Goal: Transaction & Acquisition: Purchase product/service

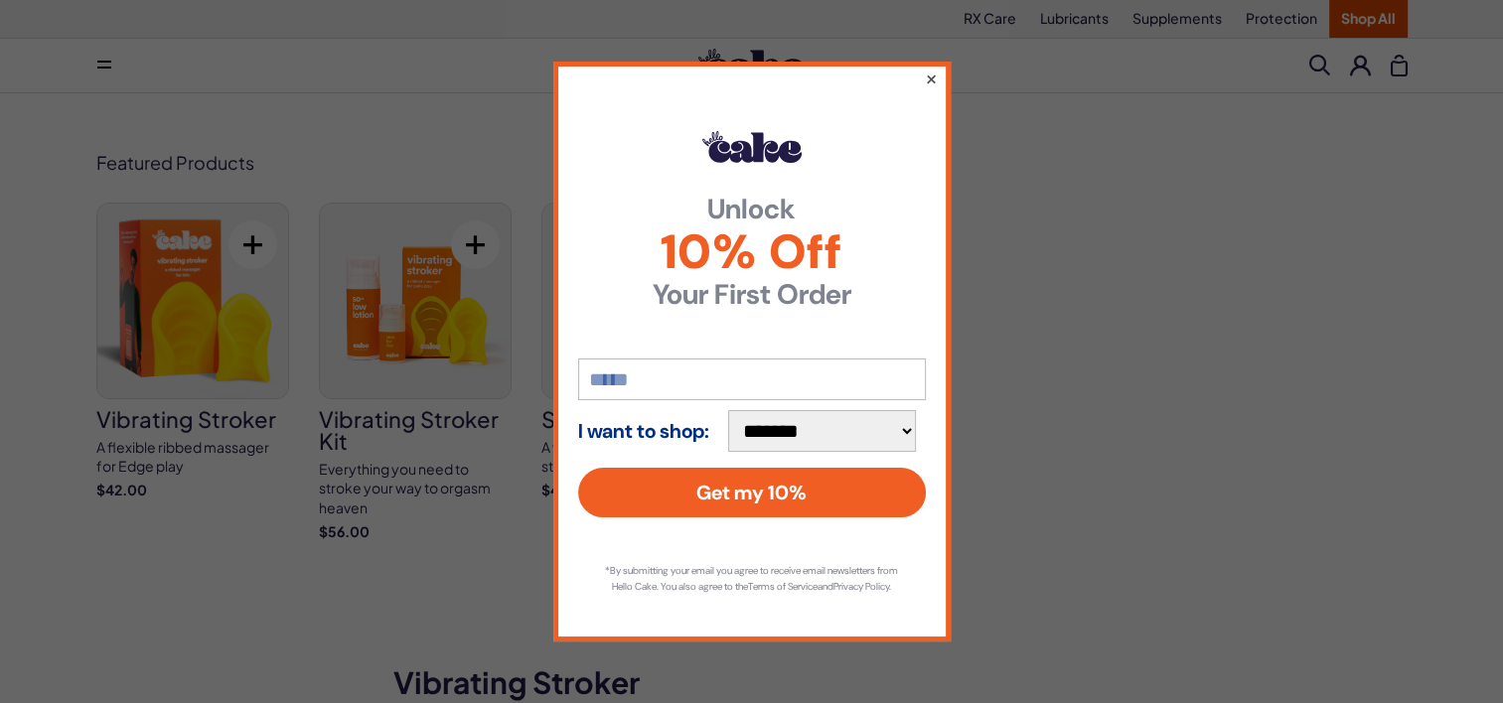
click at [928, 68] on button "×" at bounding box center [930, 79] width 13 height 24
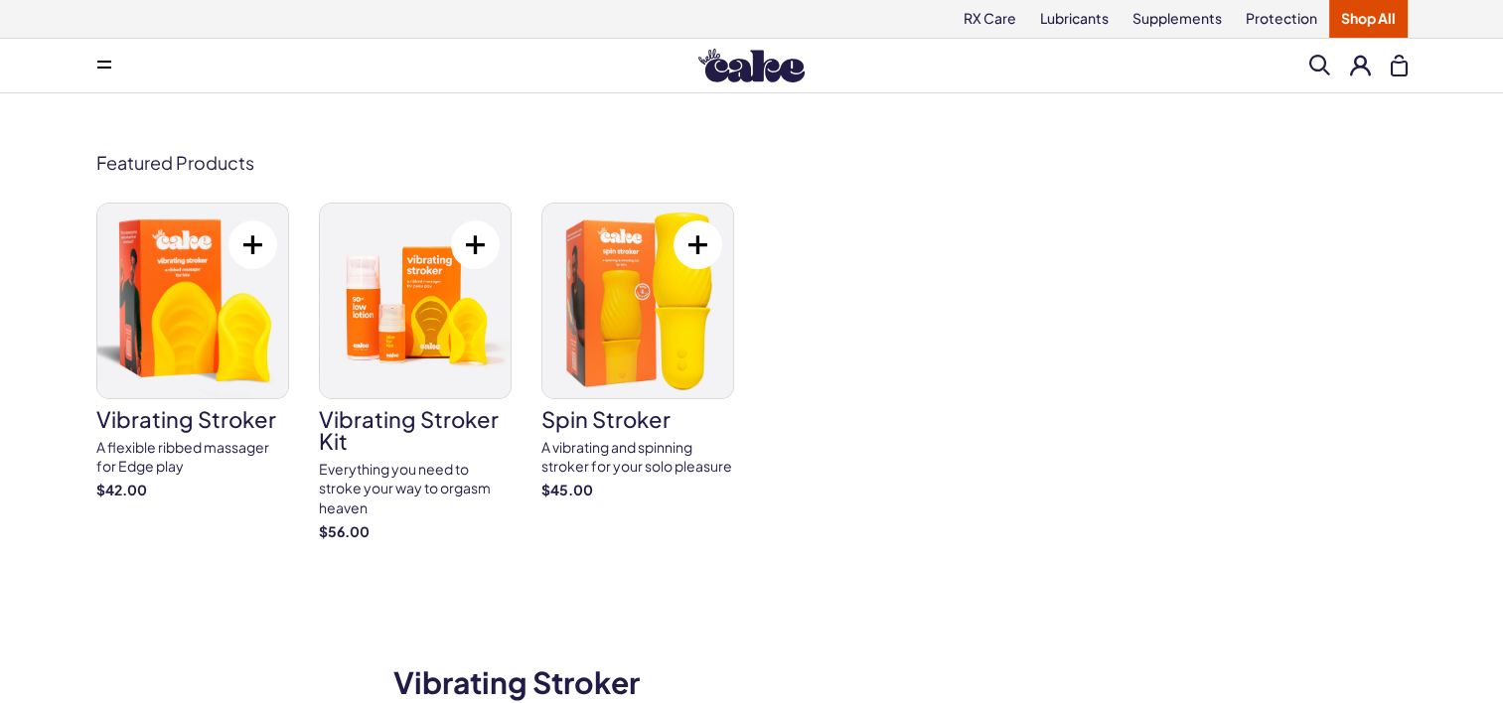
click at [431, 381] on img at bounding box center [415, 301] width 191 height 195
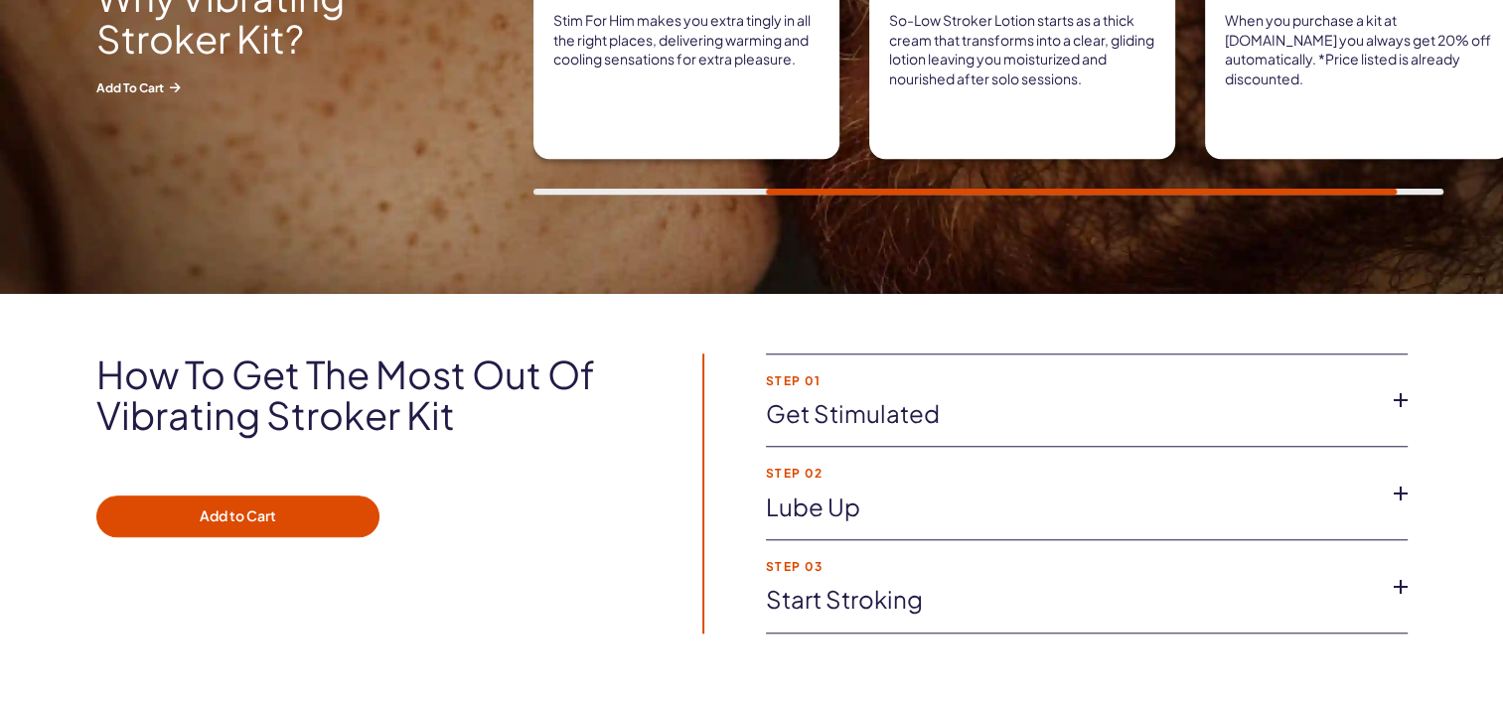
scroll to position [1689, 0]
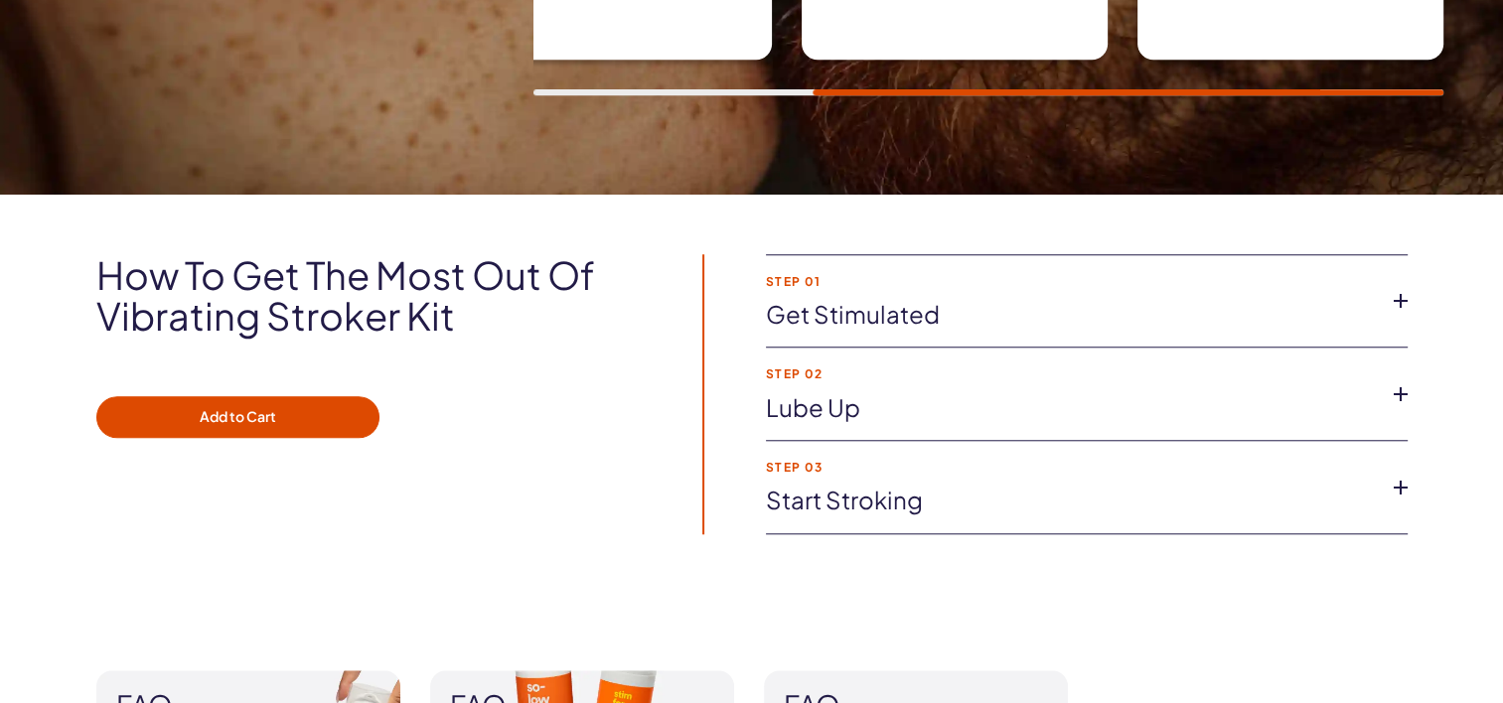
click at [1401, 298] on icon at bounding box center [1401, 301] width 30 height 30
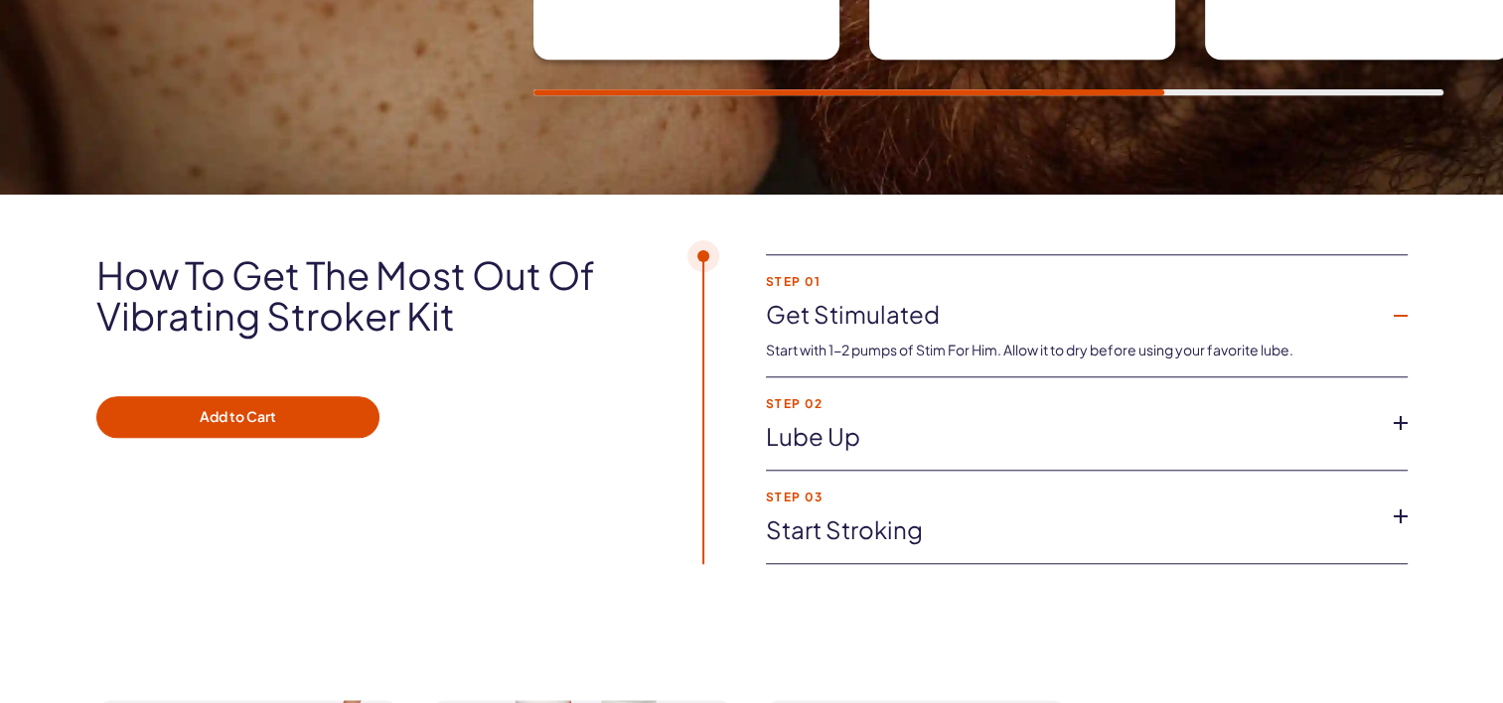
click at [1399, 414] on icon at bounding box center [1401, 423] width 30 height 30
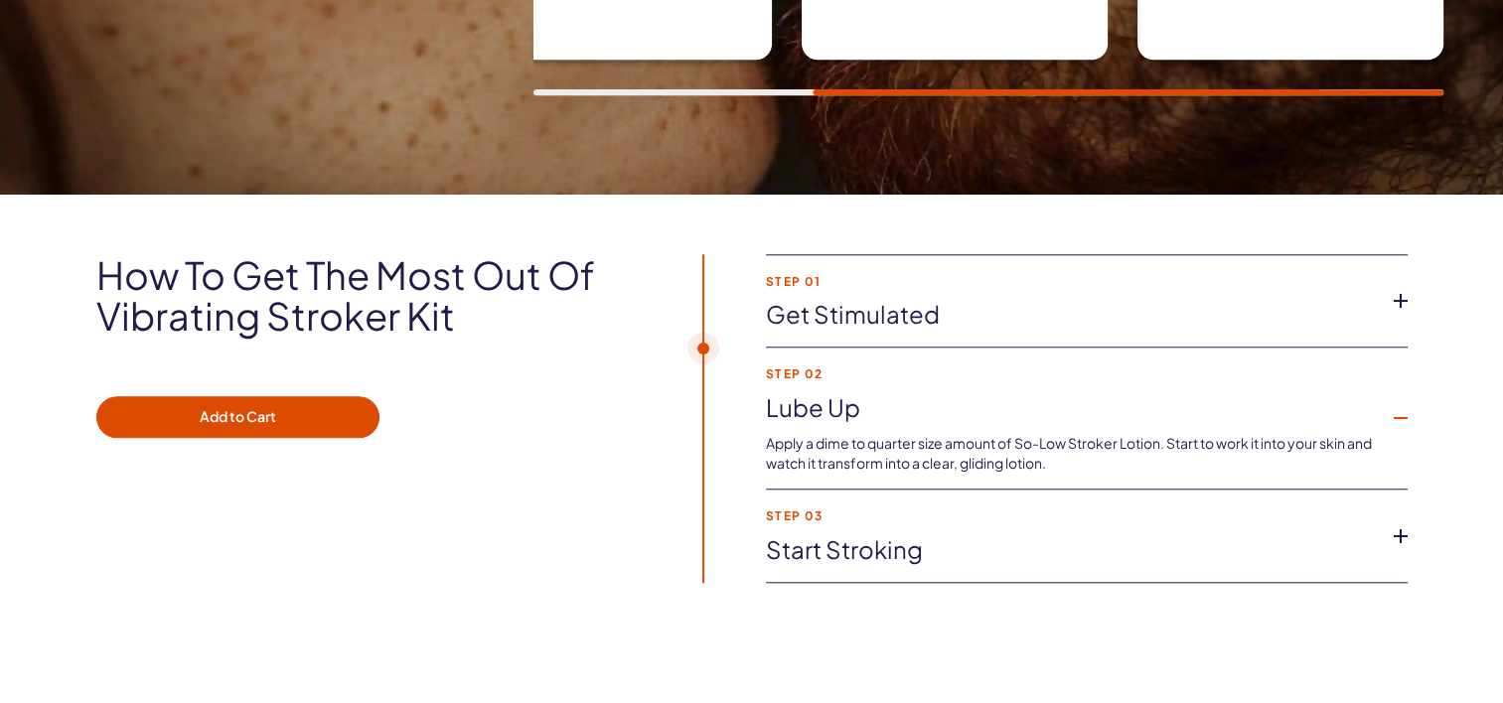
click at [1402, 533] on icon at bounding box center [1401, 537] width 30 height 30
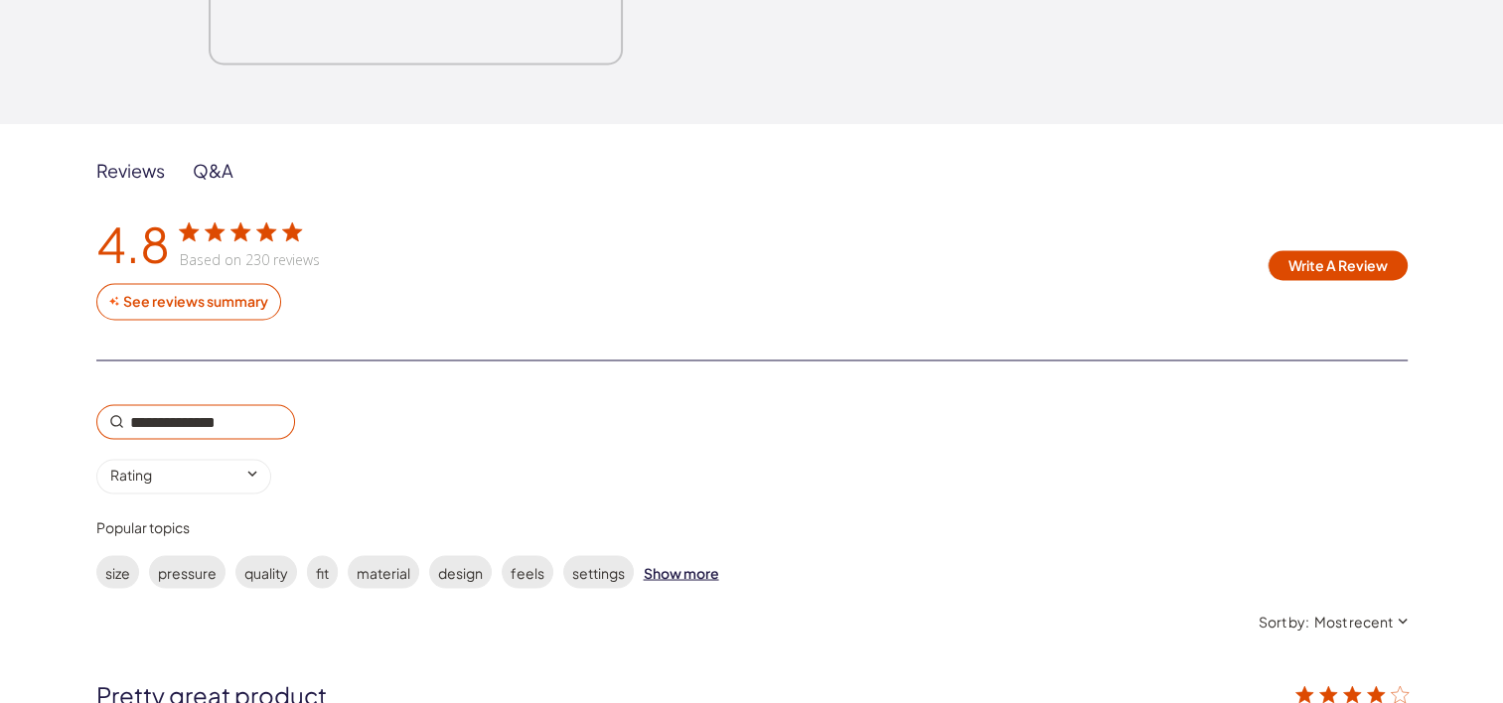
scroll to position [3577, 0]
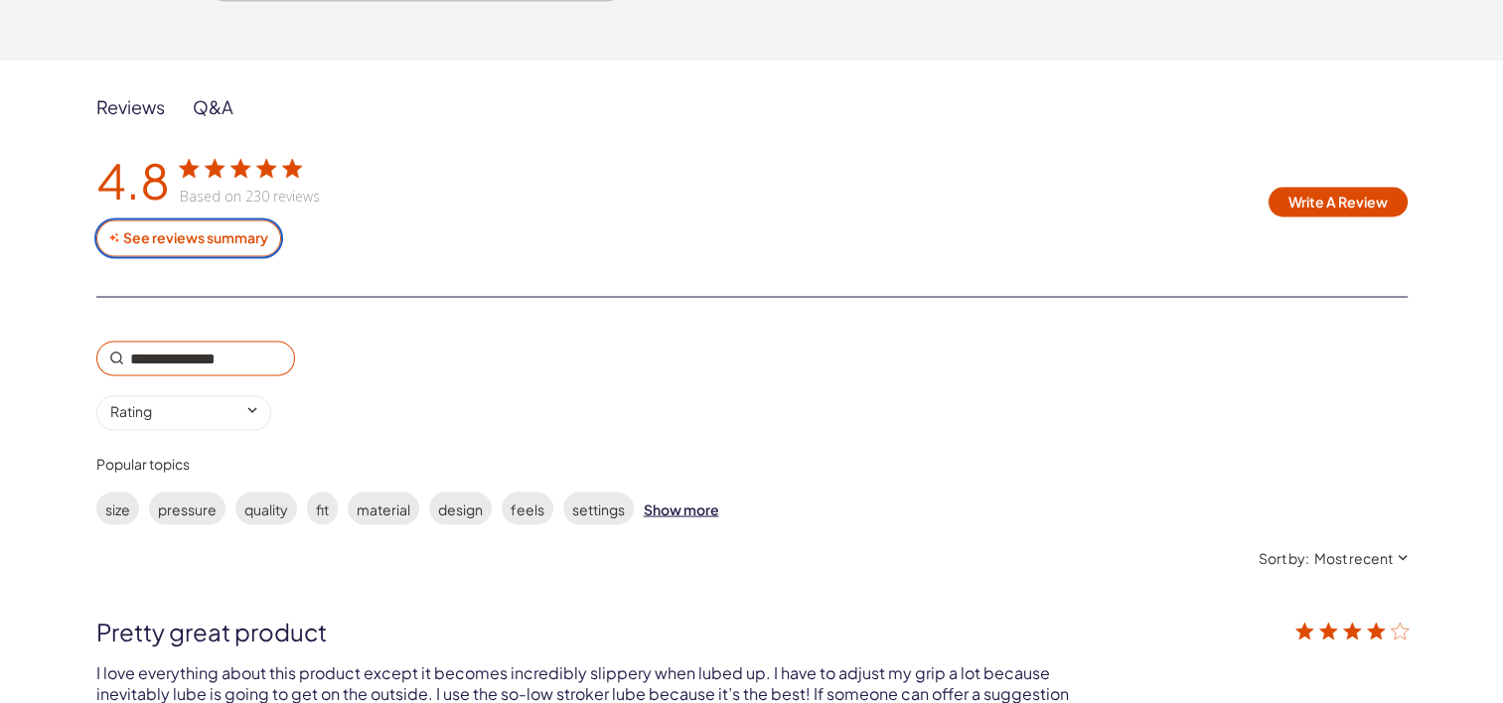
click at [217, 238] on div "See reviews summary" at bounding box center [195, 238] width 149 height 18
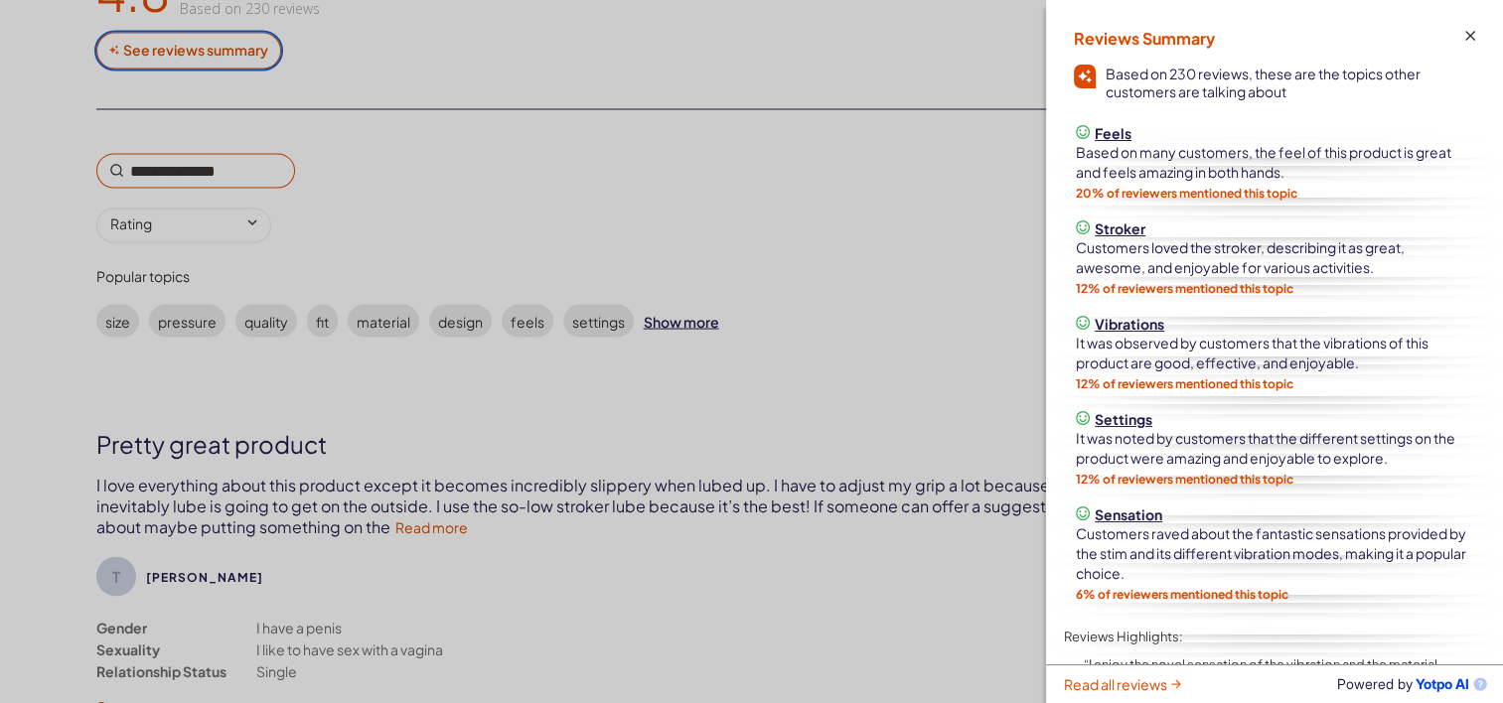
scroll to position [3776, 0]
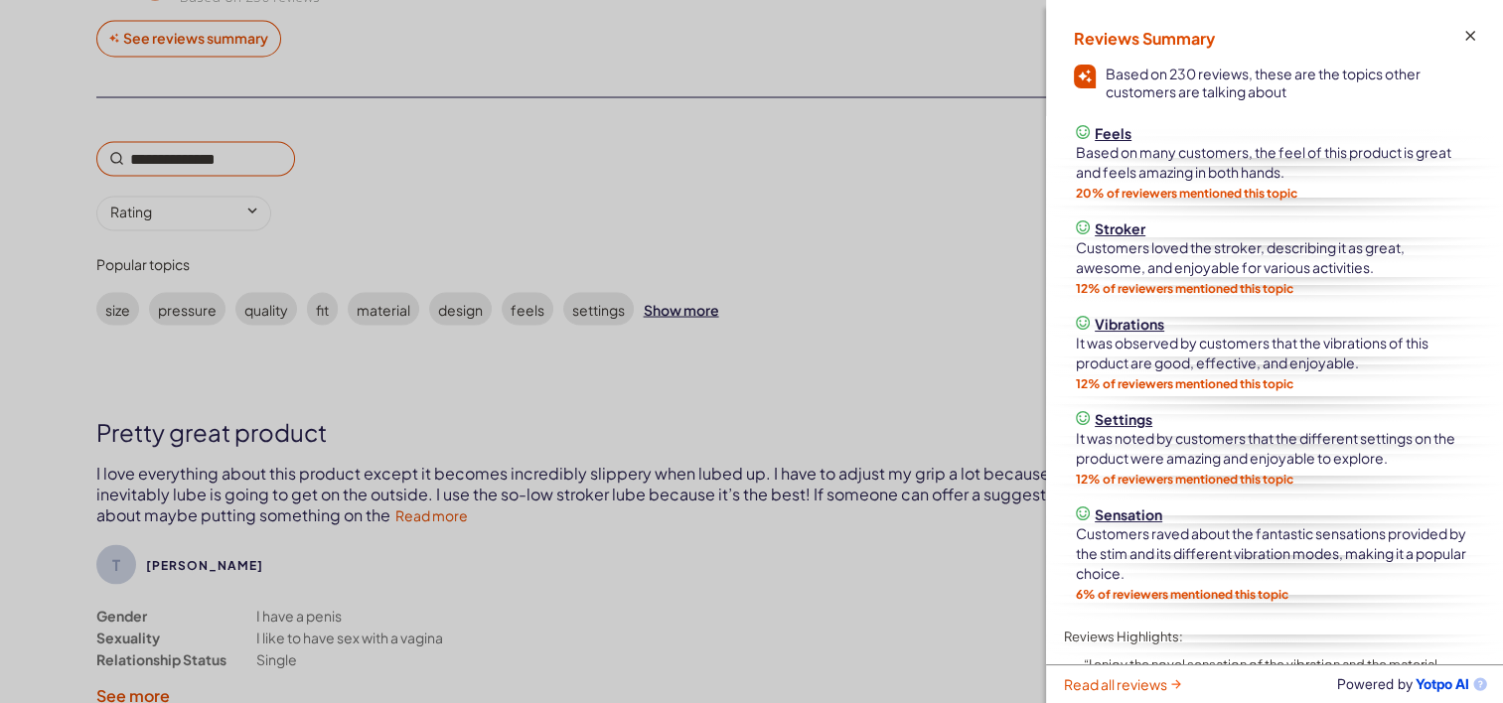
click at [823, 388] on div "customer reviews" at bounding box center [751, 351] width 1503 height 703
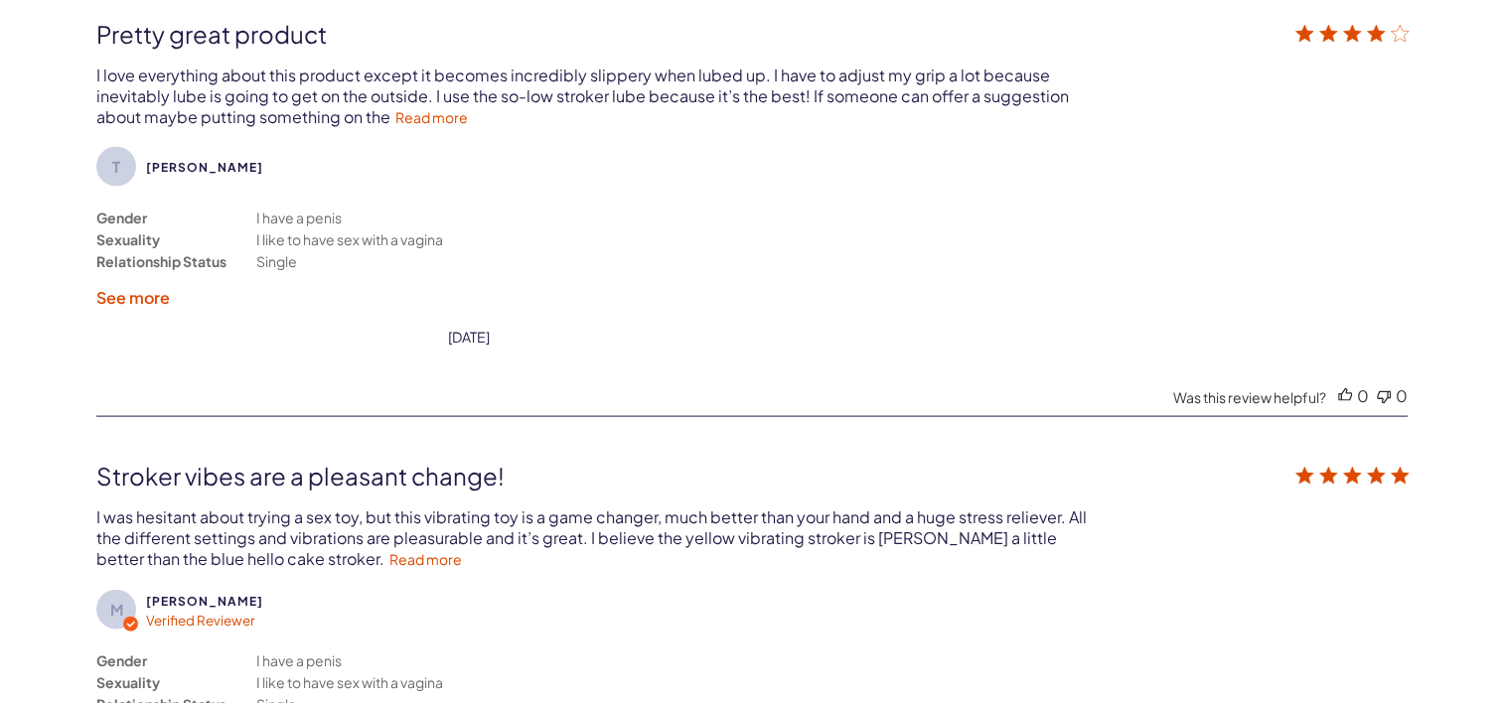
scroll to position [4173, 0]
click at [120, 294] on label "See more" at bounding box center [133, 298] width 74 height 21
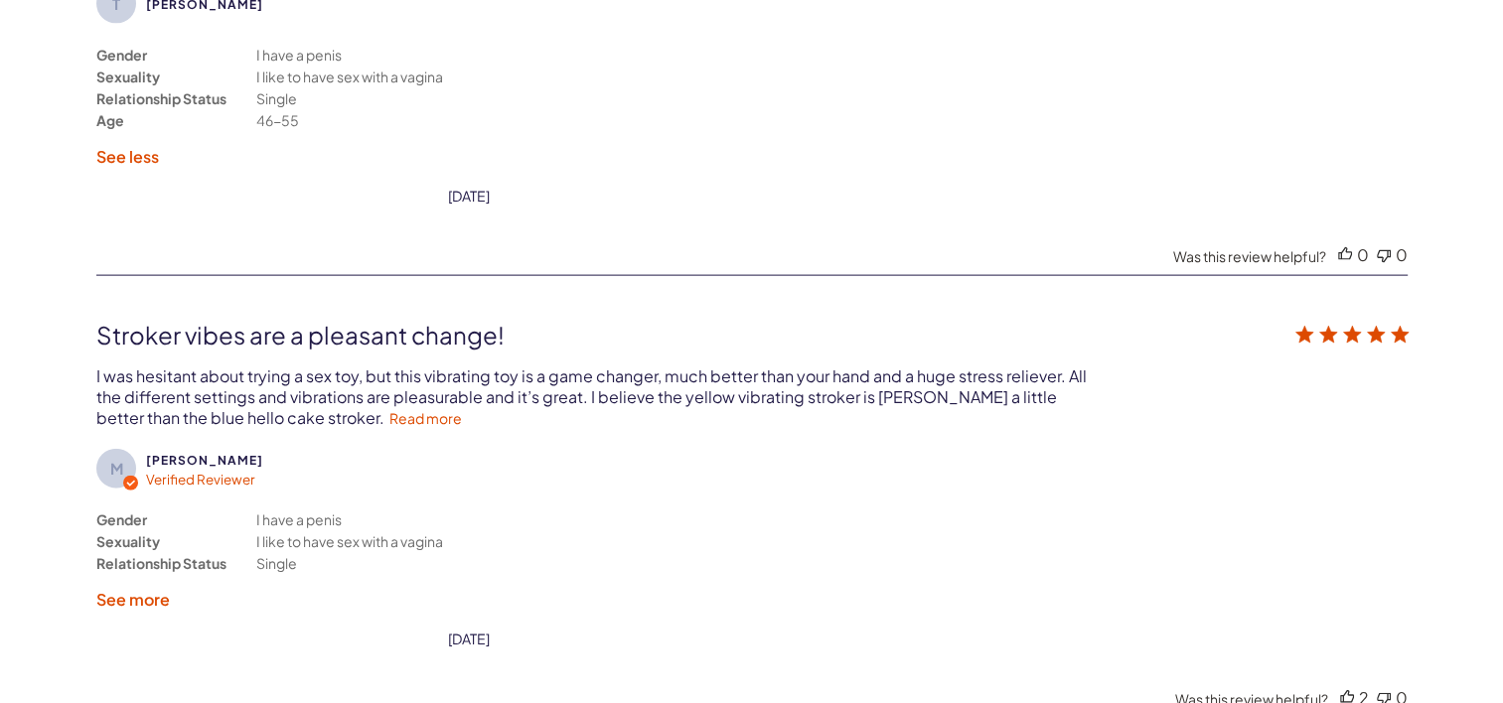
scroll to position [4372, 0]
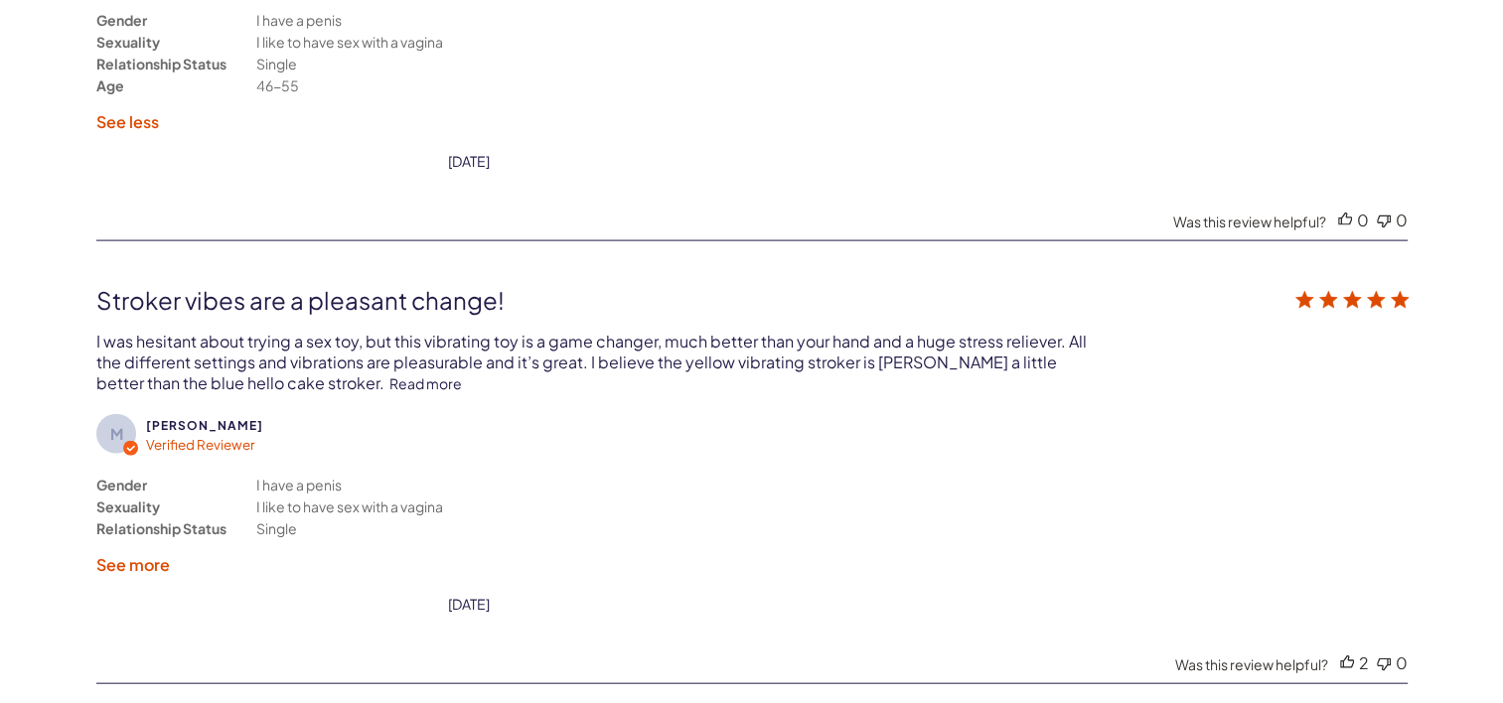
click at [389, 376] on link "Read more" at bounding box center [425, 384] width 73 height 18
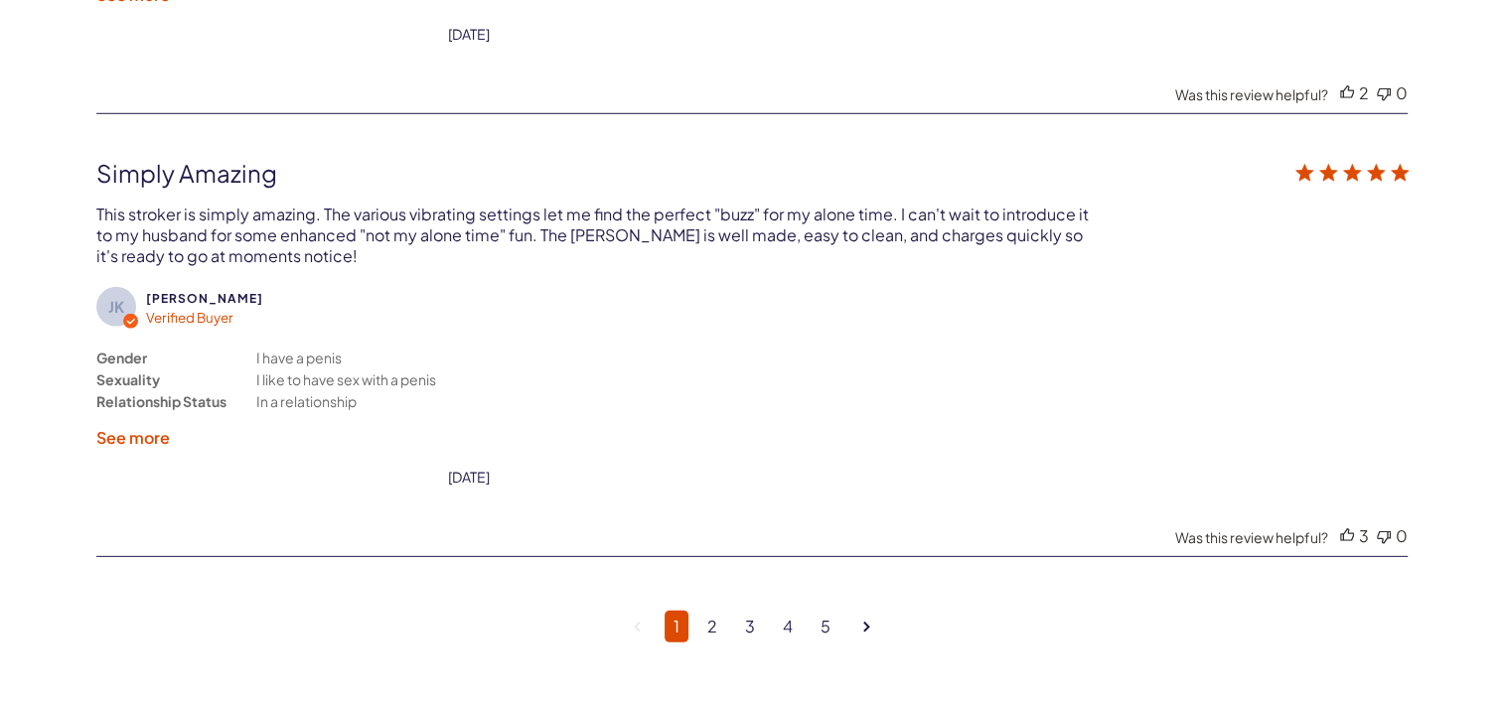
scroll to position [5862, 0]
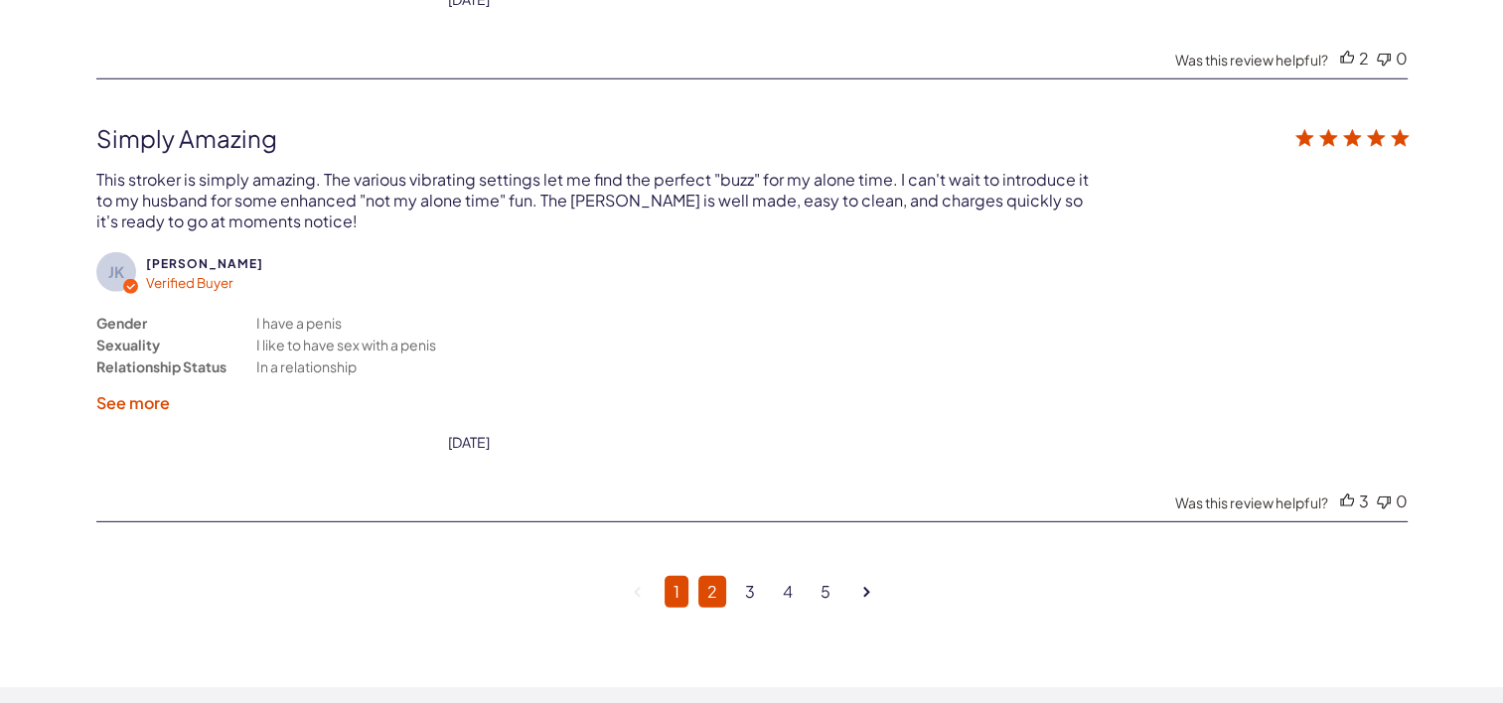
click at [715, 576] on link "2" at bounding box center [713, 592] width 28 height 32
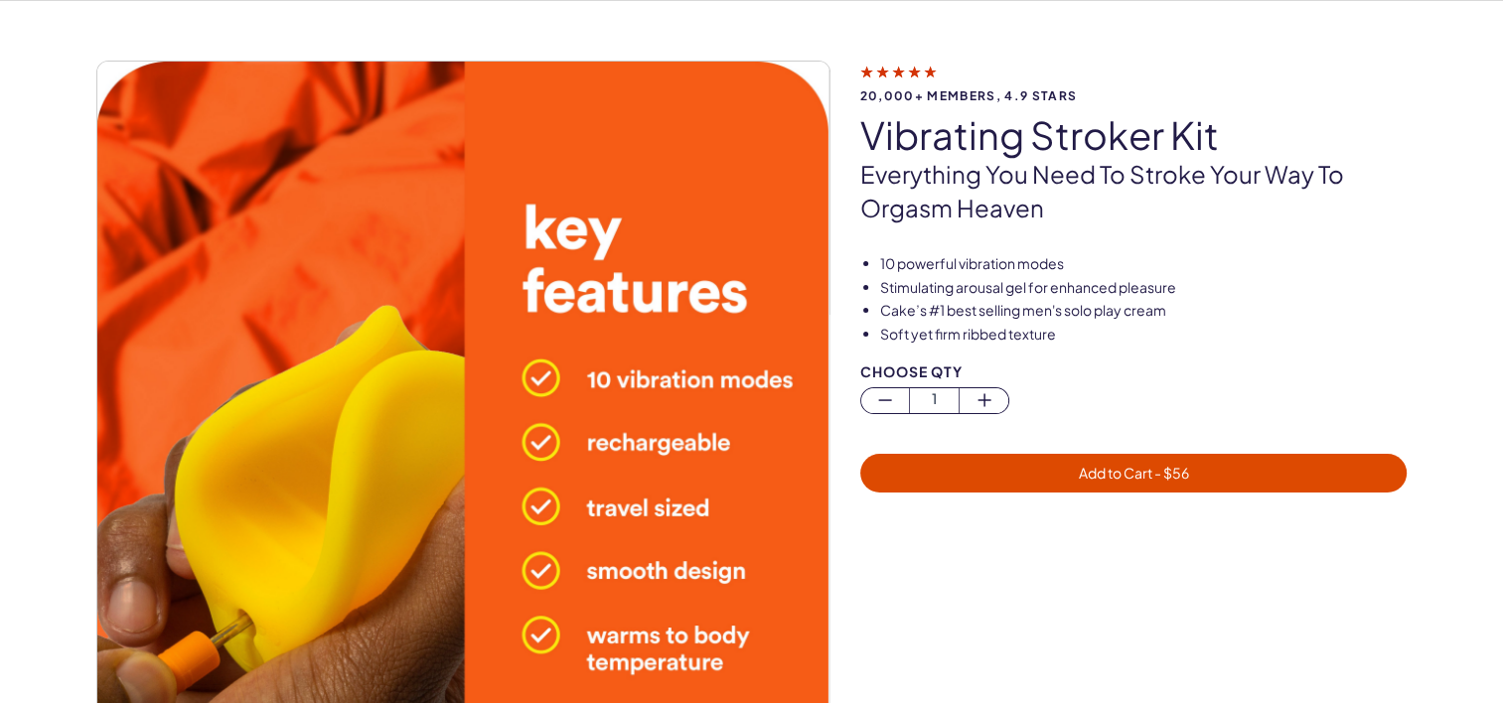
scroll to position [0, 0]
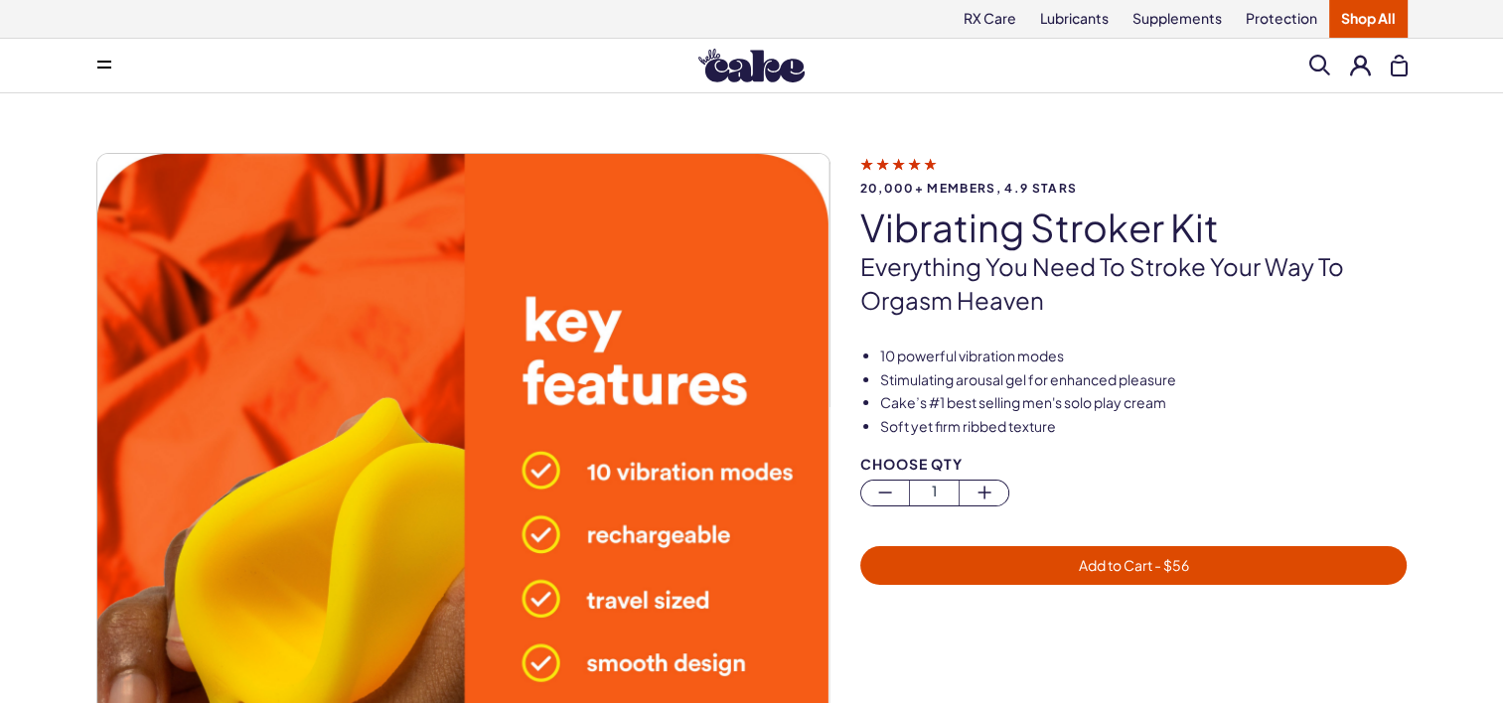
click at [734, 64] on img at bounding box center [752, 66] width 106 height 34
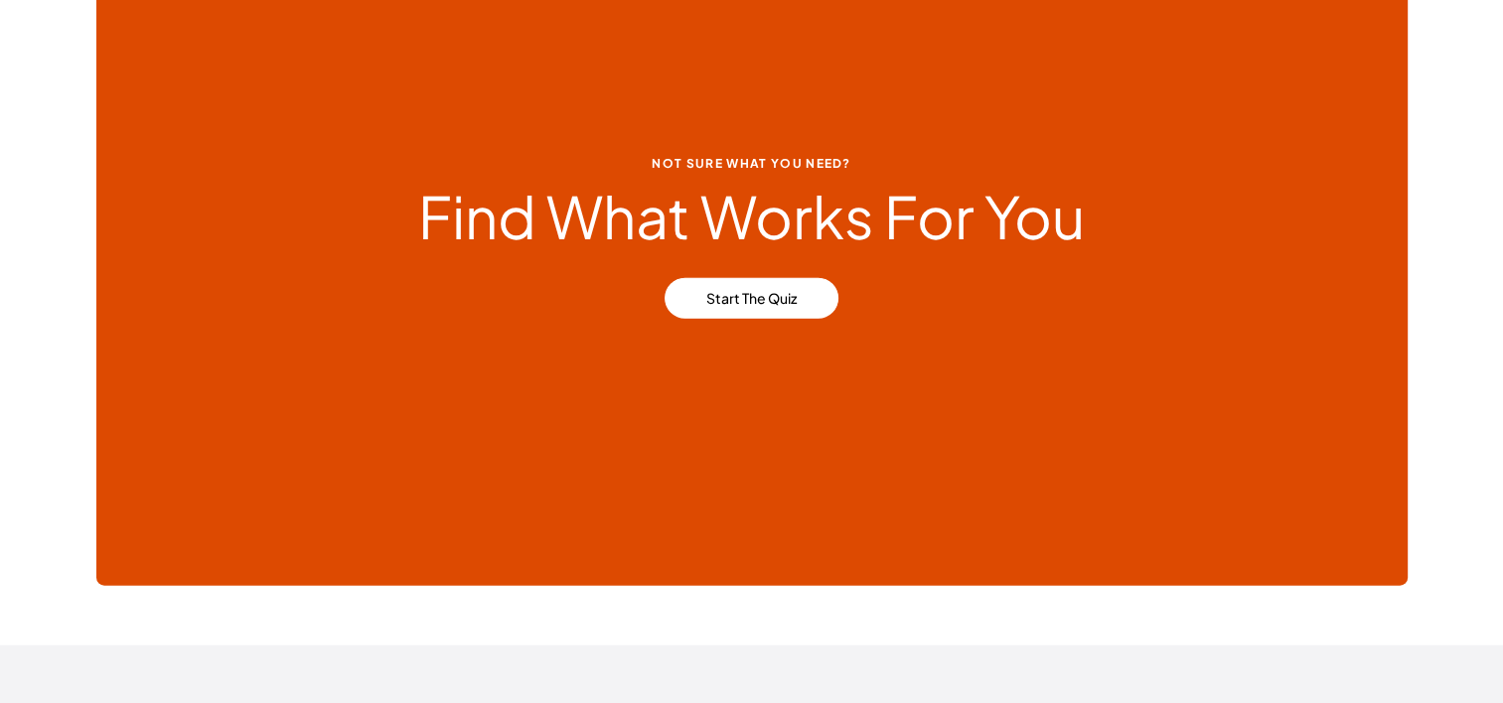
scroll to position [4769, 0]
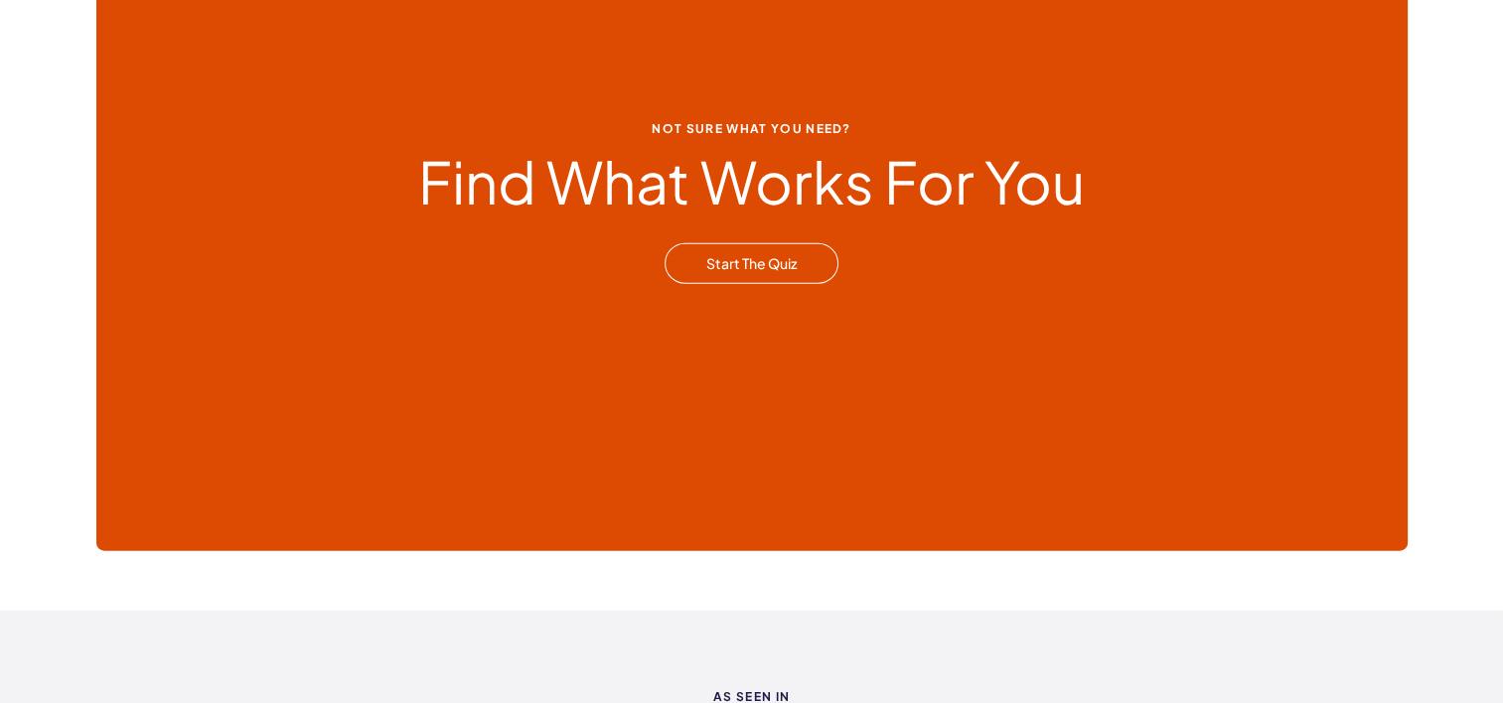
click at [765, 265] on link "Start The Quiz" at bounding box center [752, 264] width 174 height 42
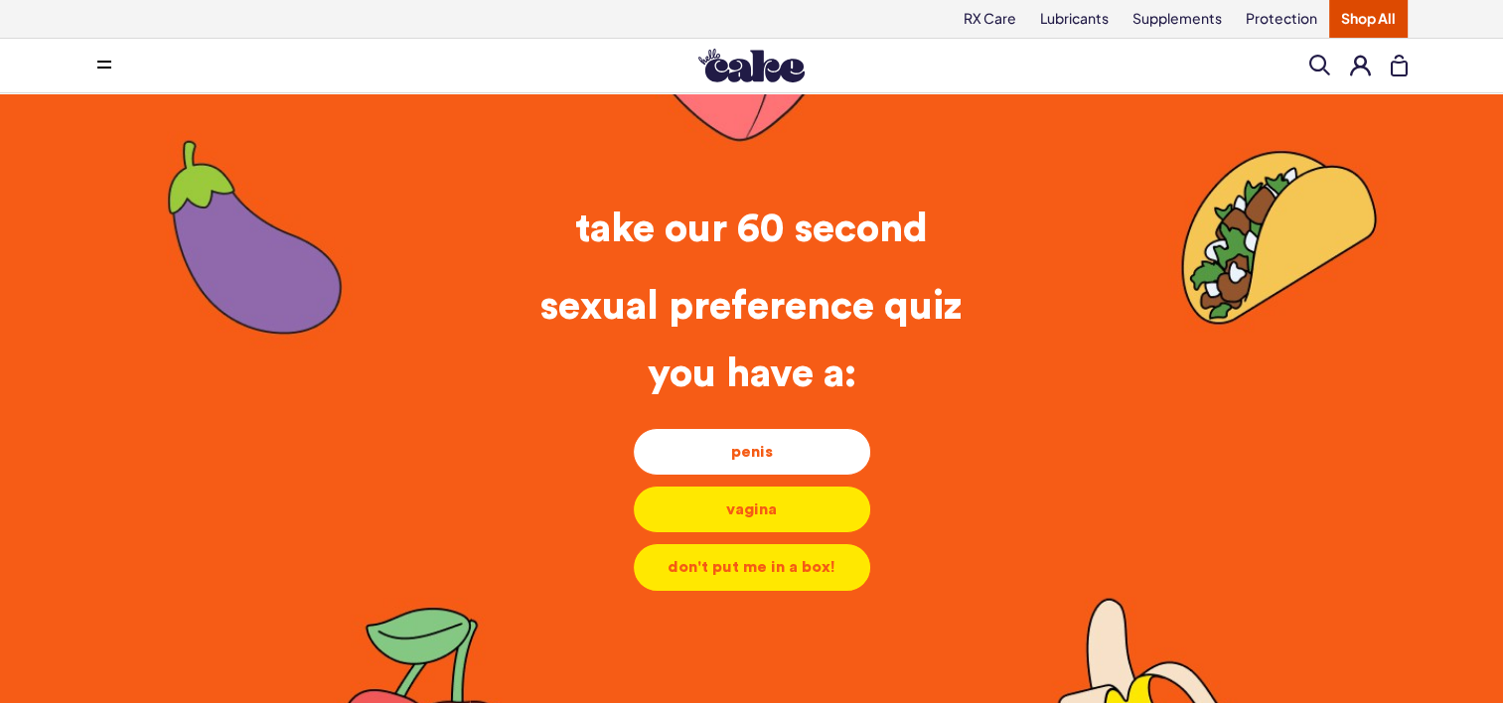
click at [729, 451] on div "penis" at bounding box center [752, 452] width 205 height 22
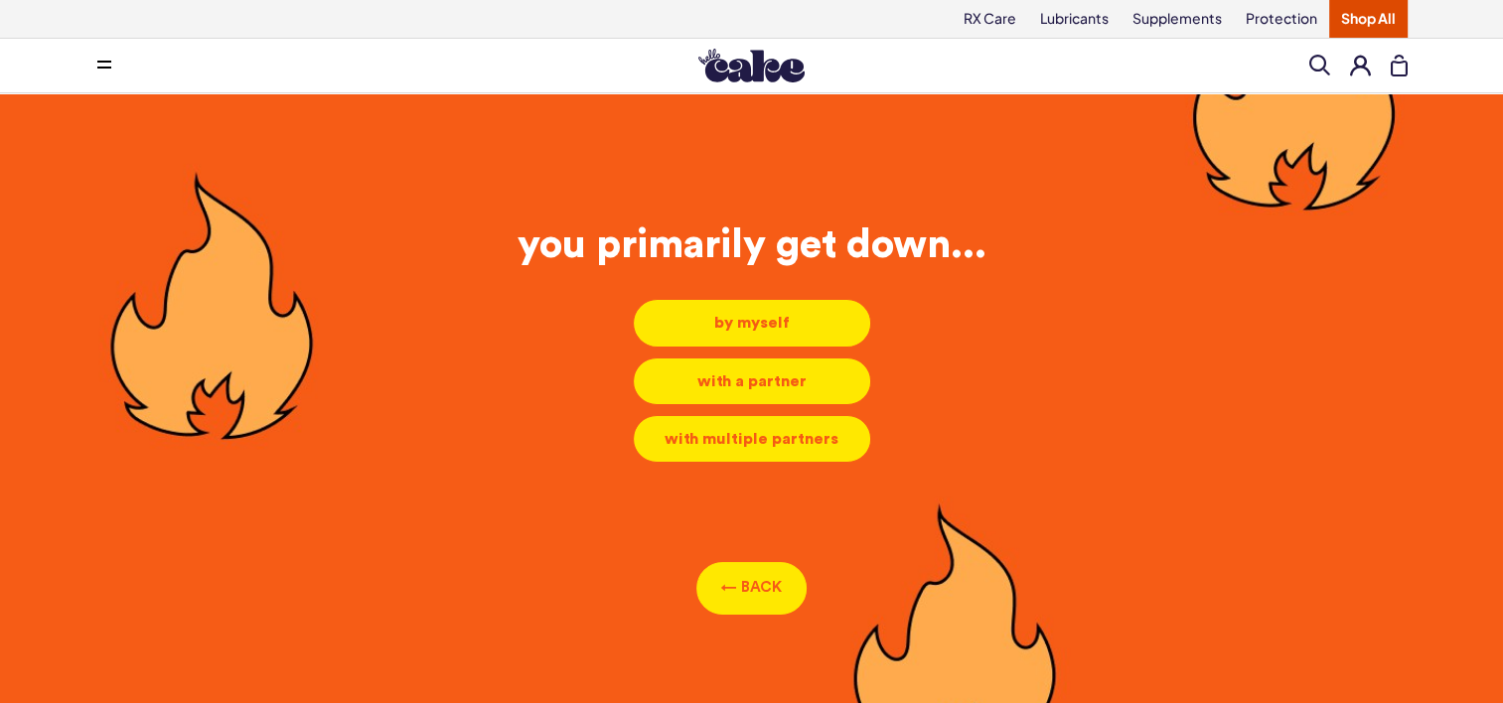
scroll to position [8, 0]
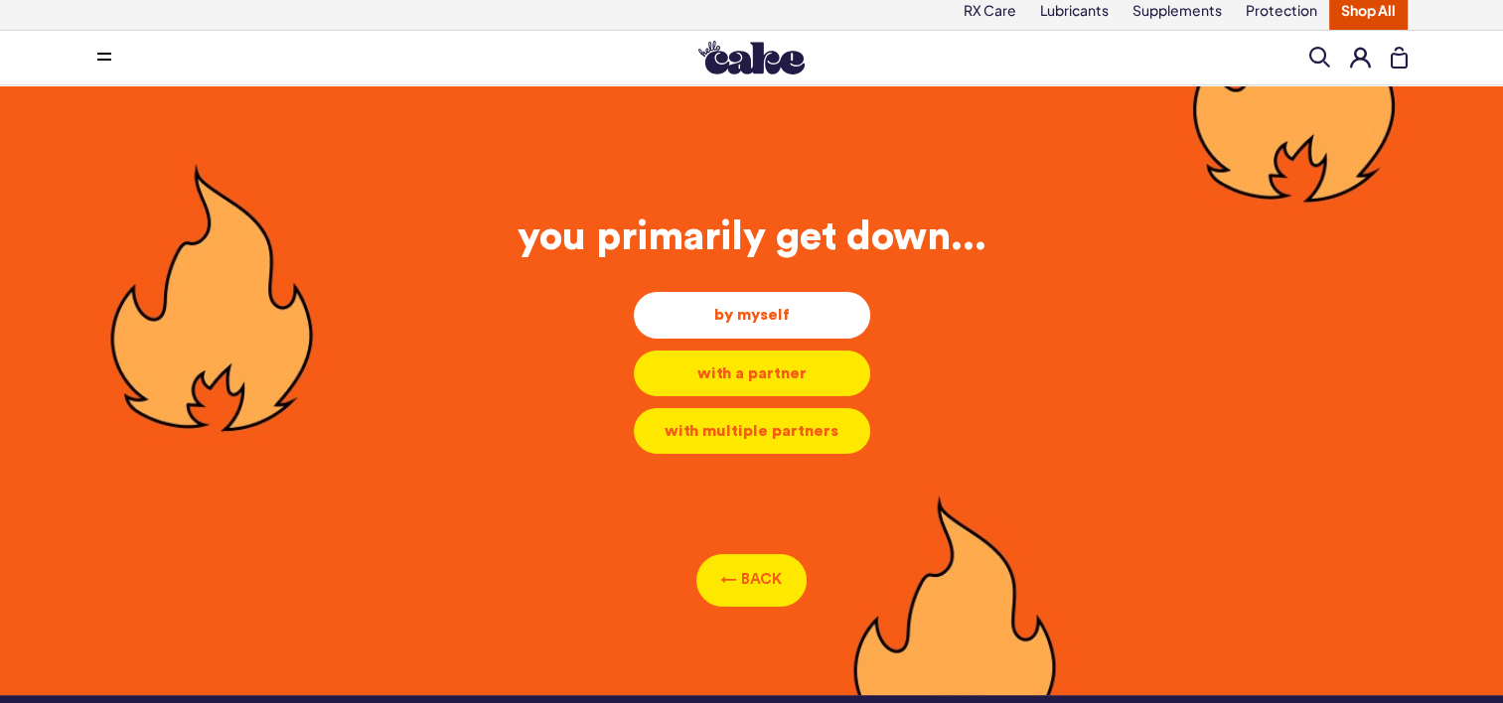
click at [744, 314] on div "by myself" at bounding box center [752, 315] width 205 height 22
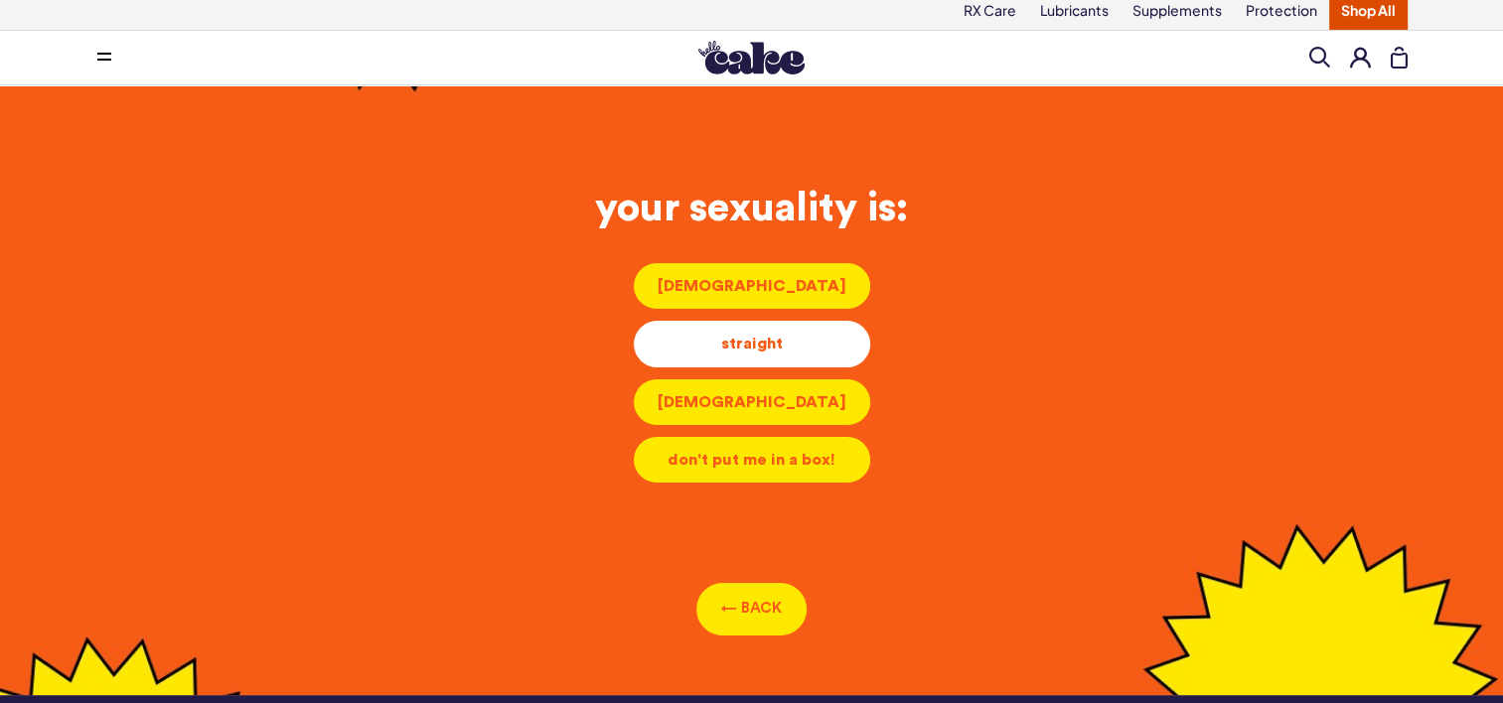
click at [743, 354] on li "straight straight straight" at bounding box center [752, 344] width 238 height 48
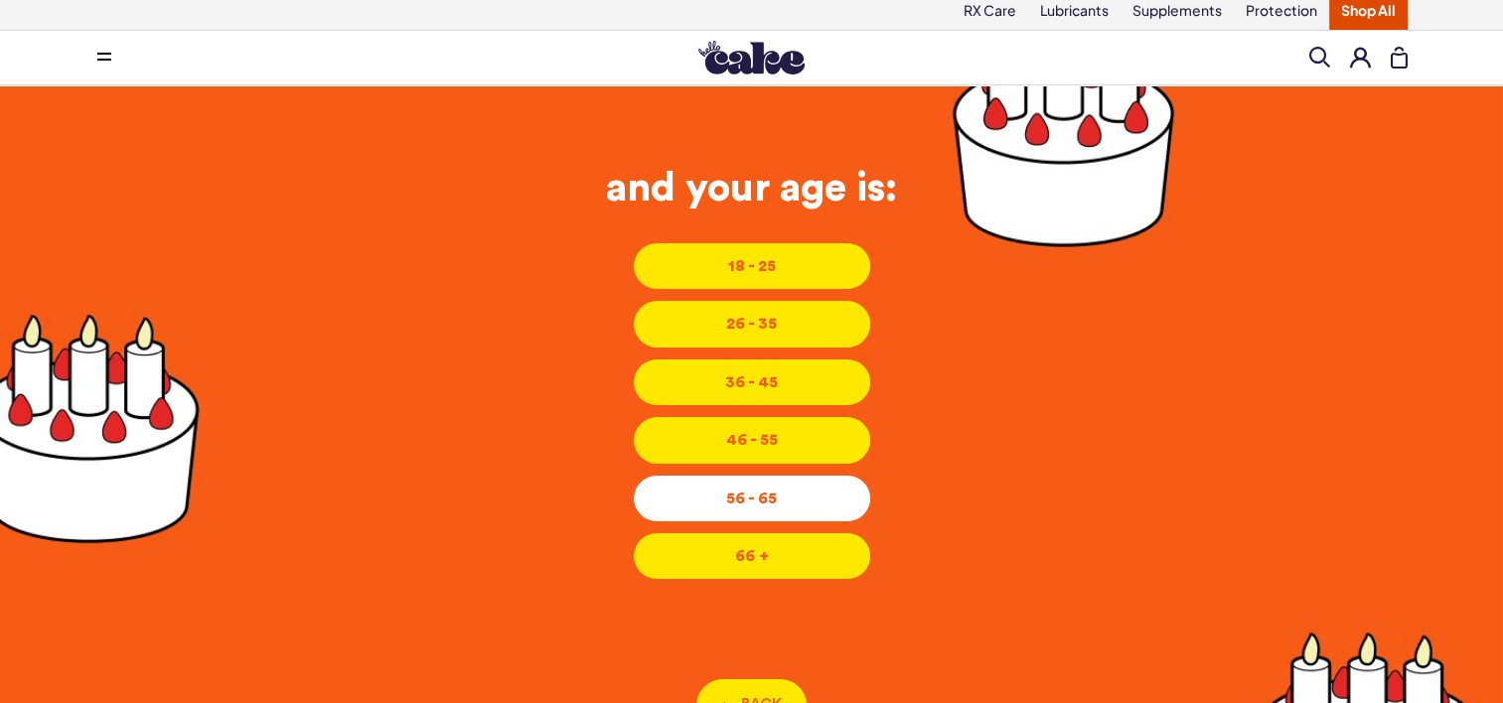
click at [731, 506] on li "56 - 65 56 - 65 56 - 65" at bounding box center [752, 499] width 238 height 48
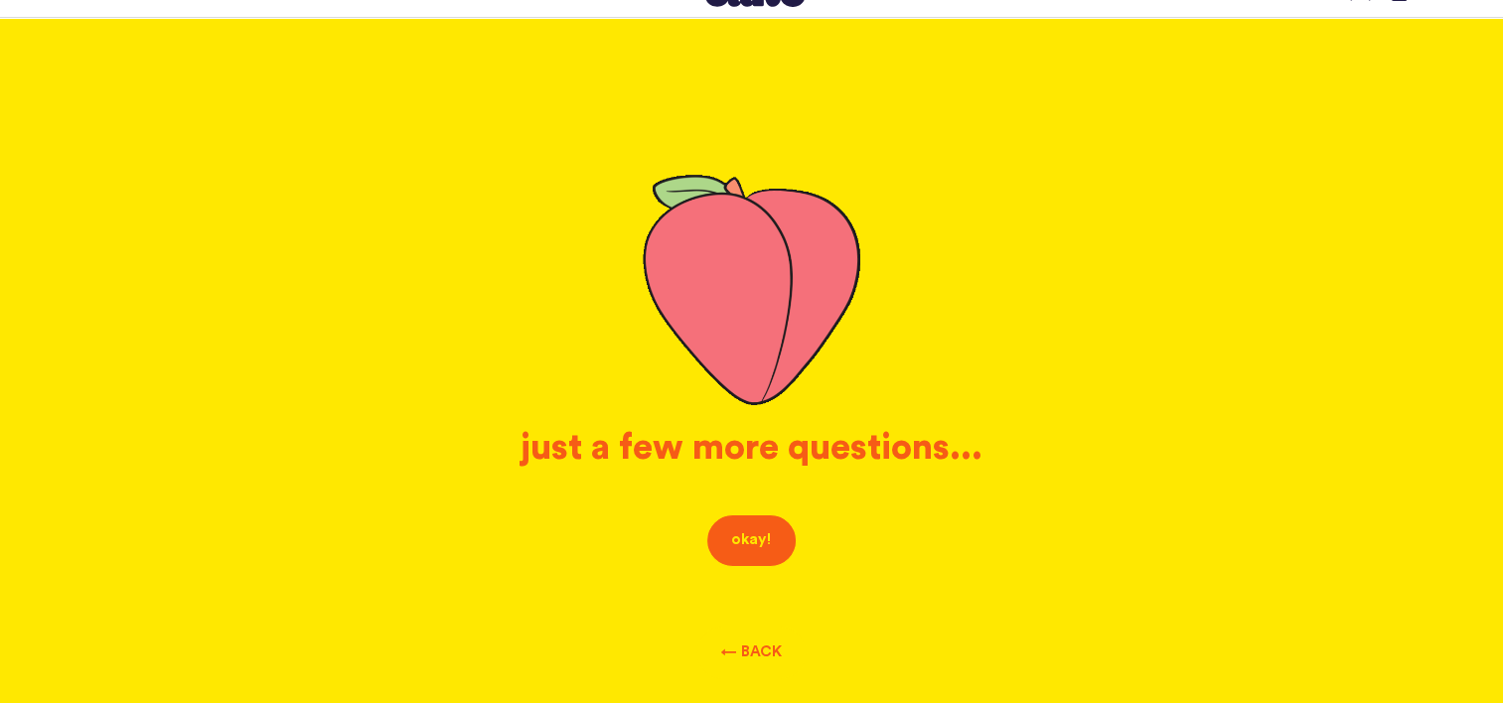
scroll to position [107, 0]
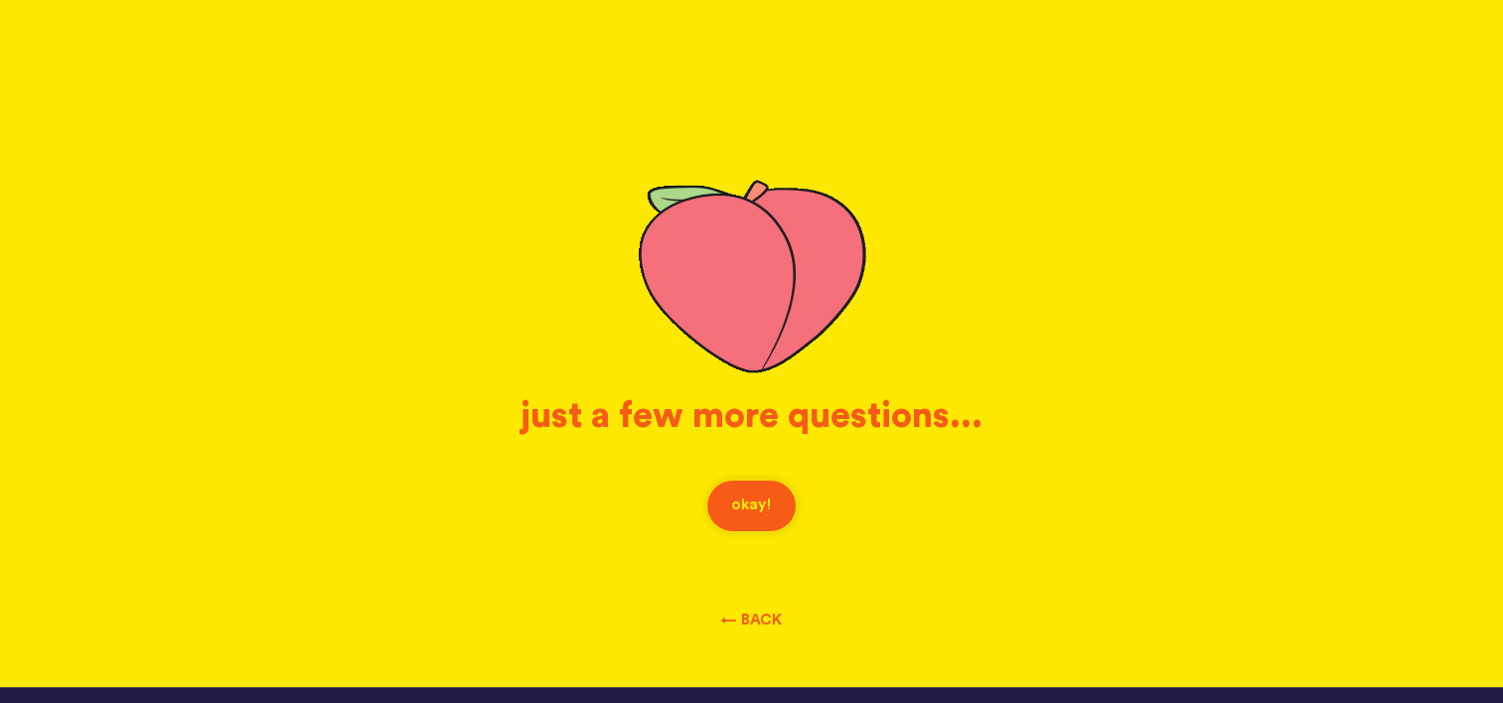
click at [765, 521] on button "okay!" at bounding box center [751, 506] width 90 height 53
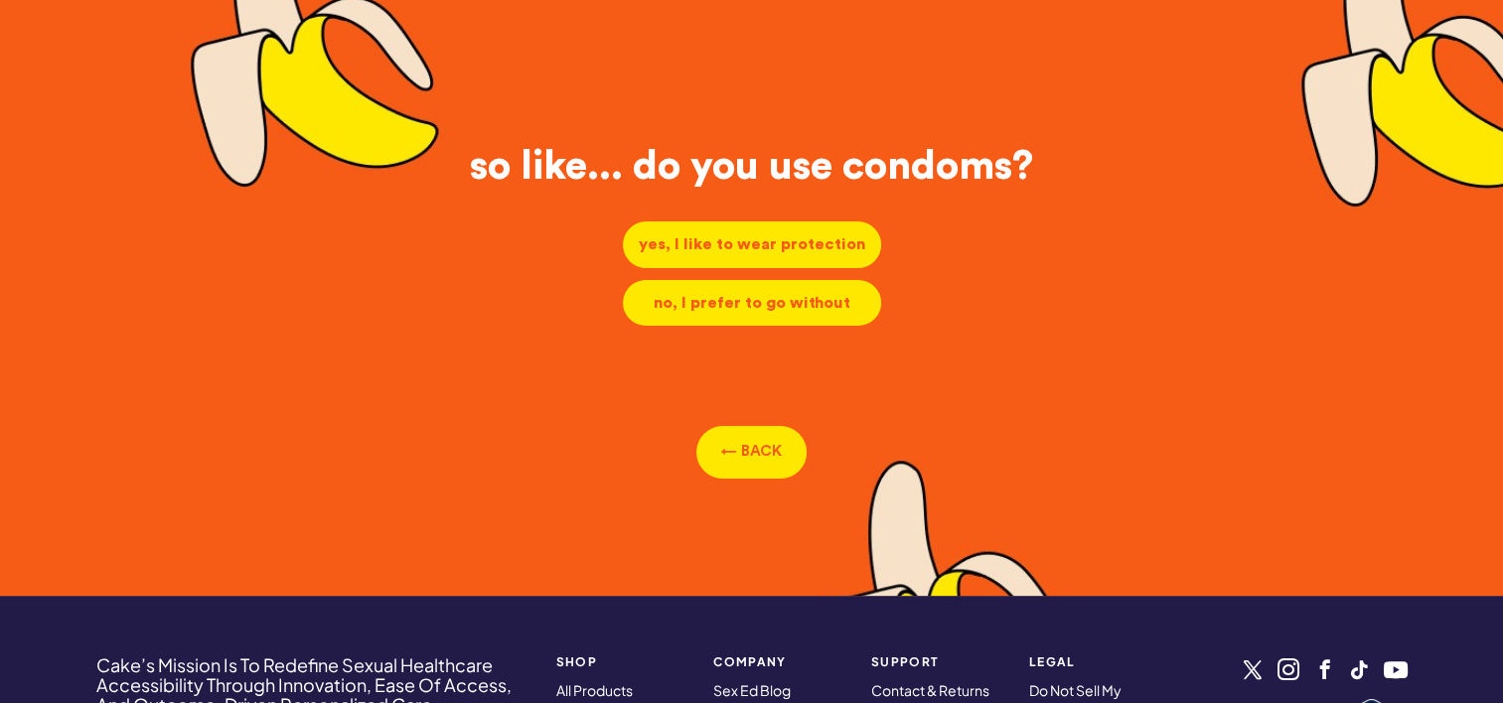
scroll to position [8, 0]
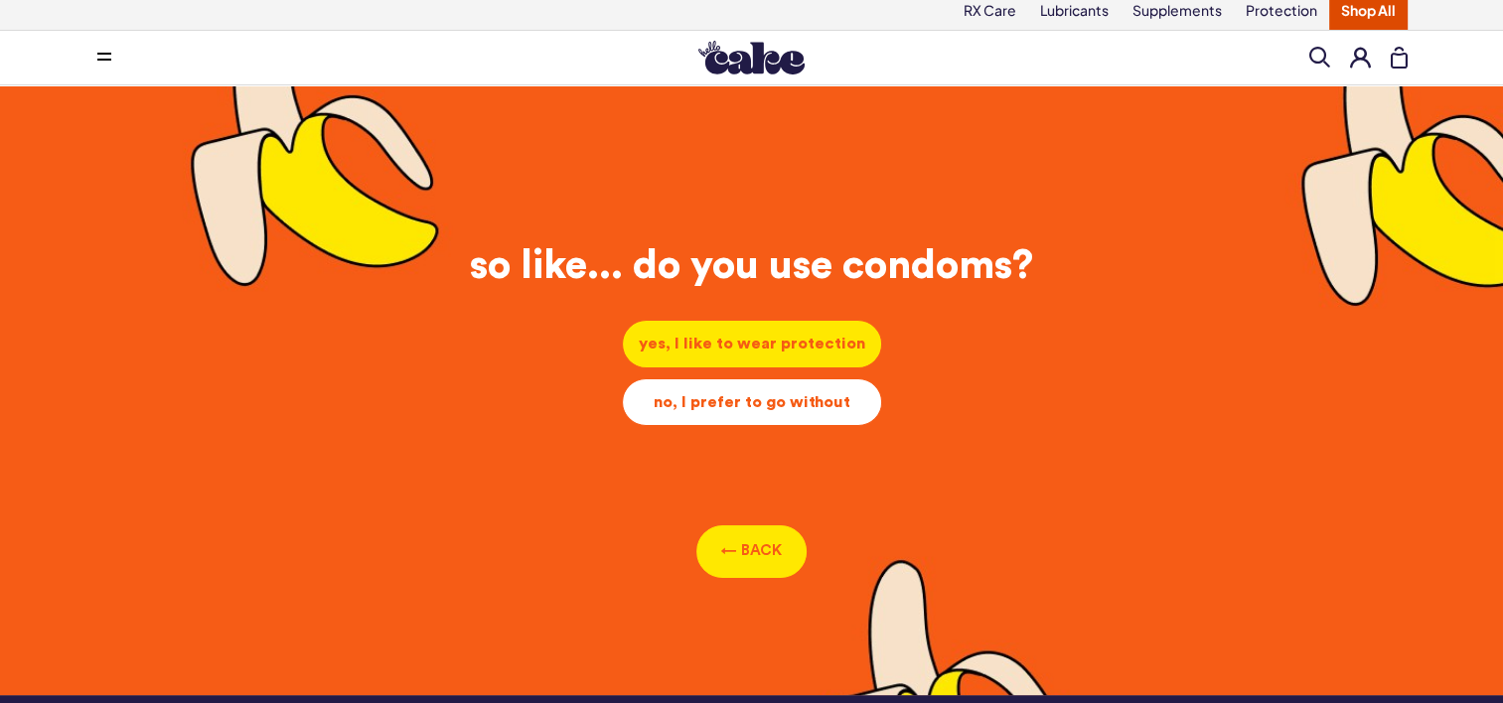
click at [683, 393] on div "no, I prefer to go without" at bounding box center [752, 402] width 227 height 22
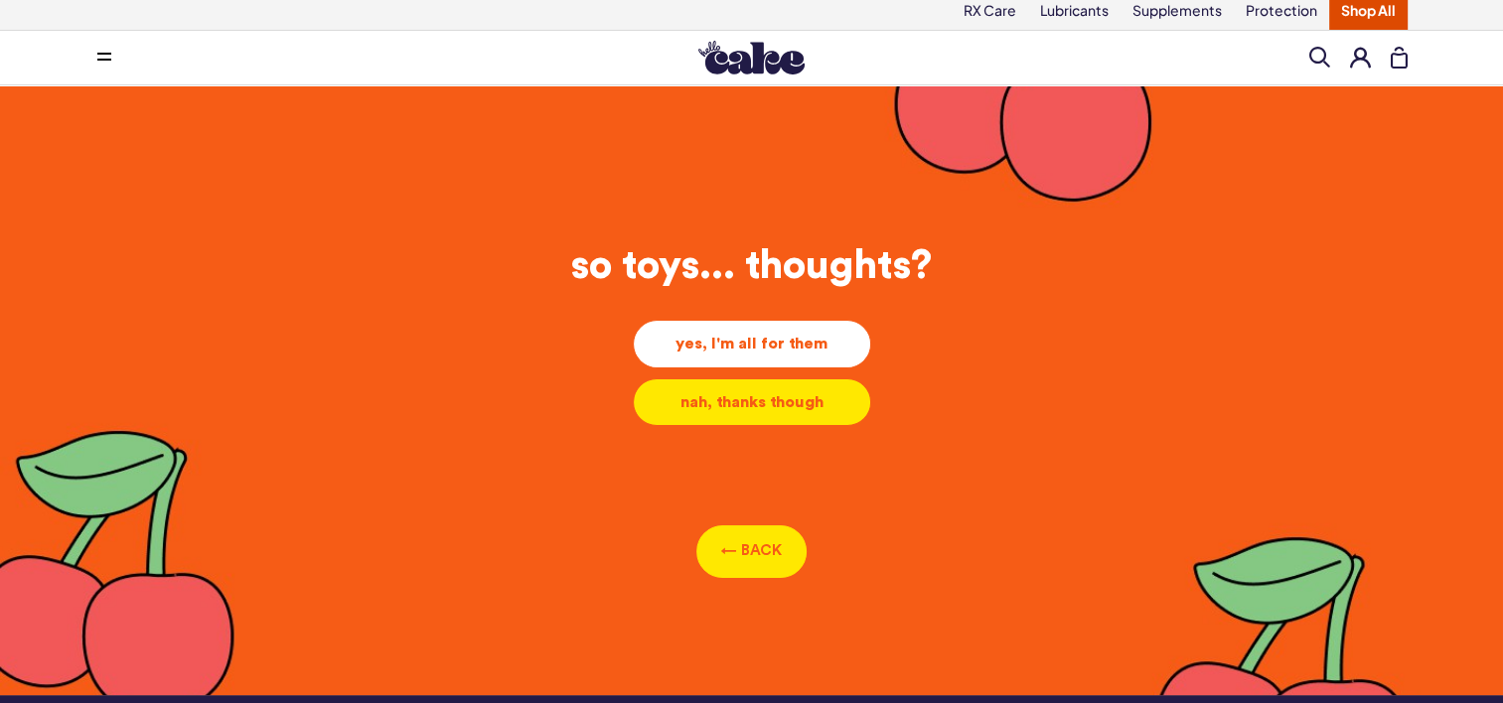
click at [787, 350] on div "yes, I'm all for them" at bounding box center [752, 344] width 205 height 22
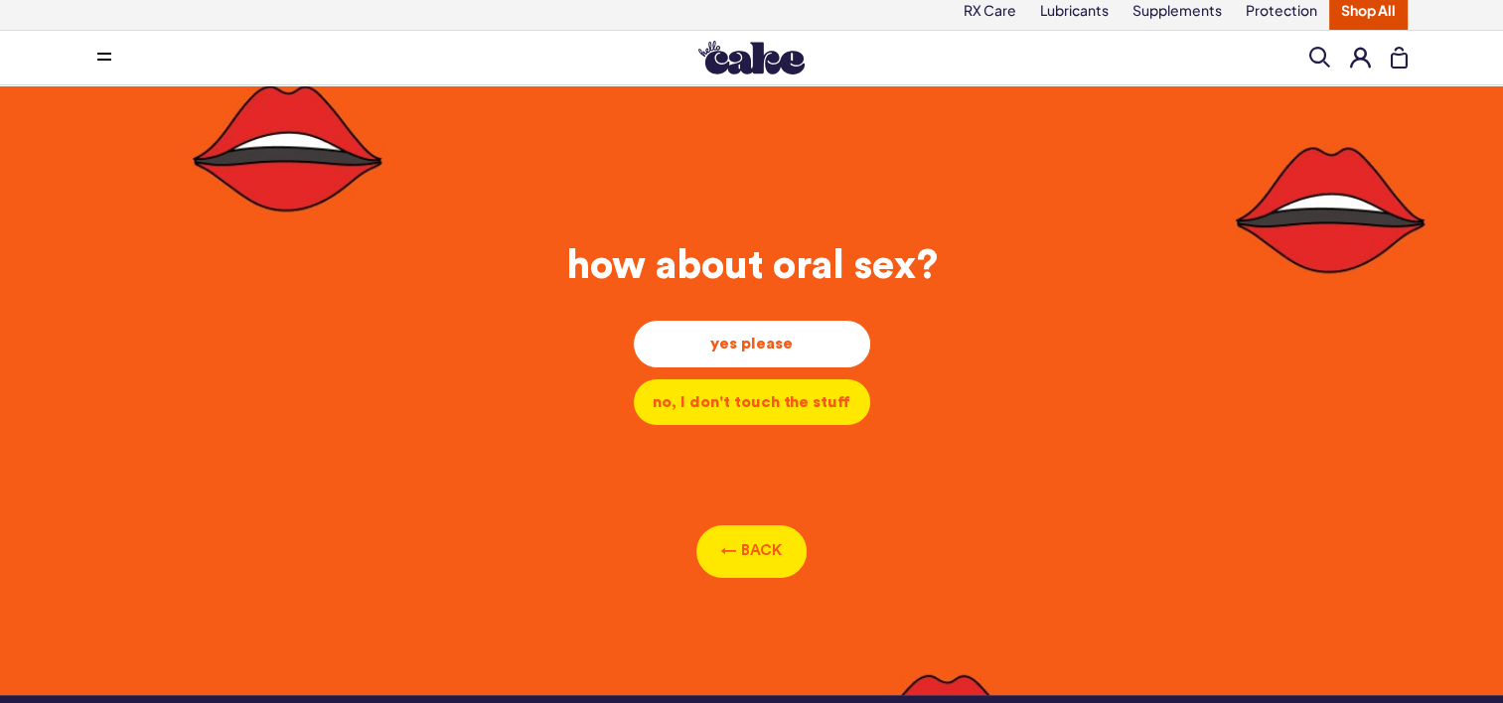
click at [789, 352] on li "yes please yes please yes please" at bounding box center [752, 344] width 238 height 48
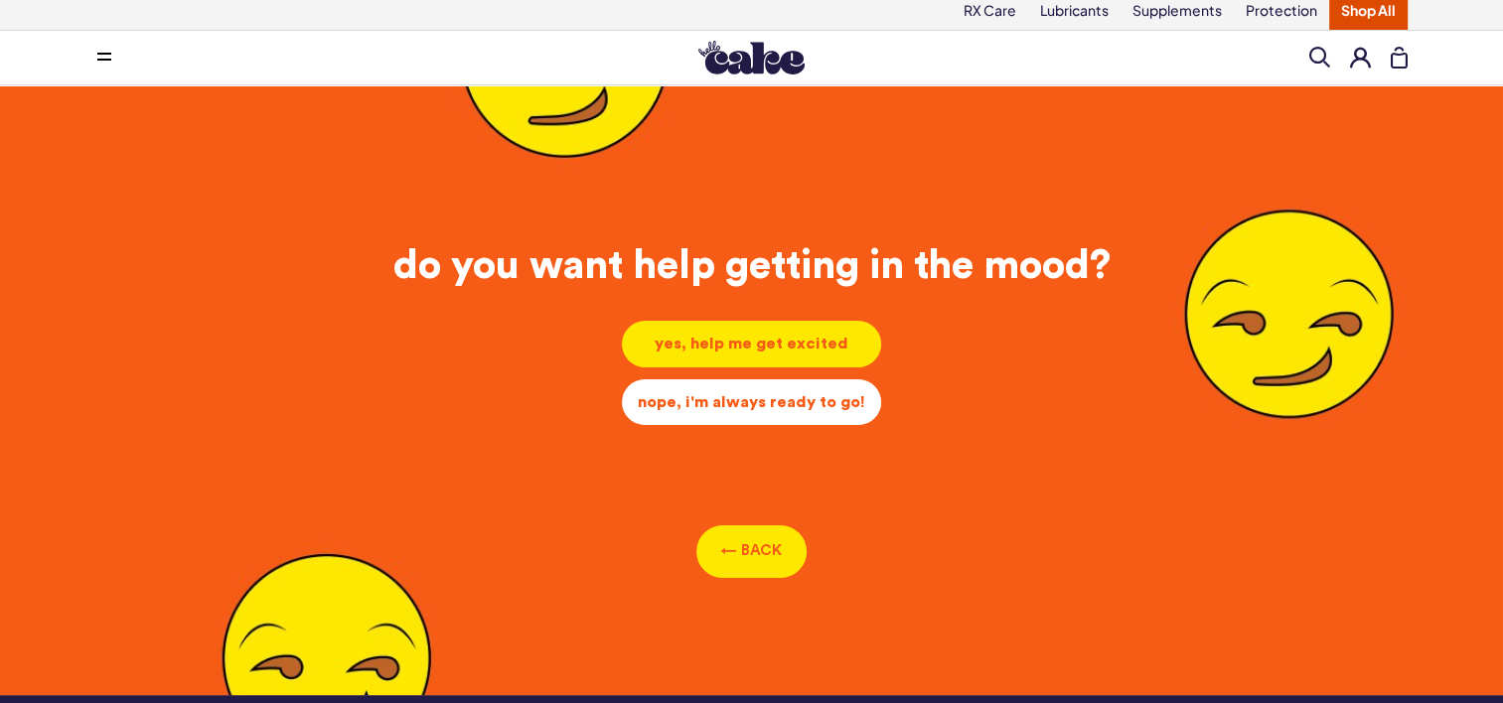
click at [798, 402] on div "nope, i'm always ready to go!" at bounding box center [752, 402] width 228 height 22
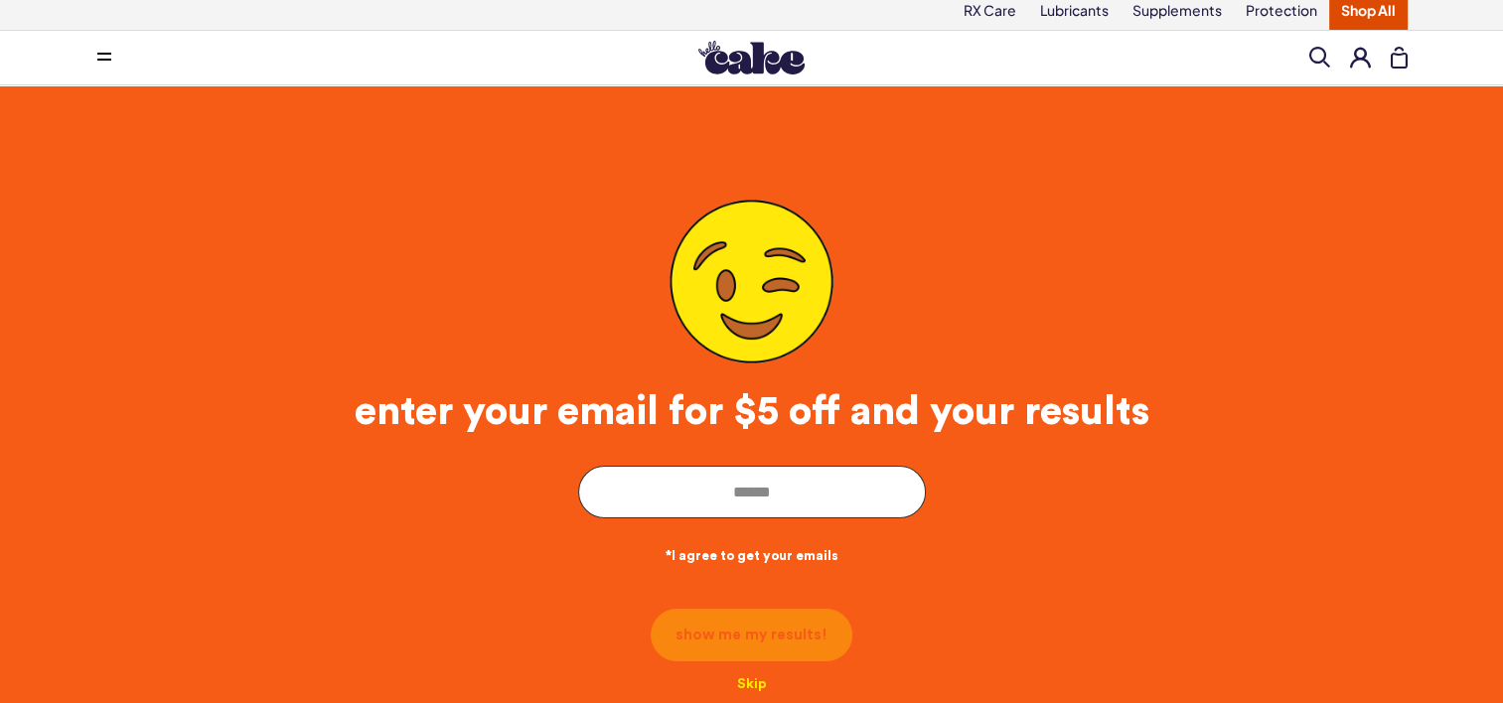
click at [715, 493] on input "email" at bounding box center [752, 492] width 348 height 53
type input "**********"
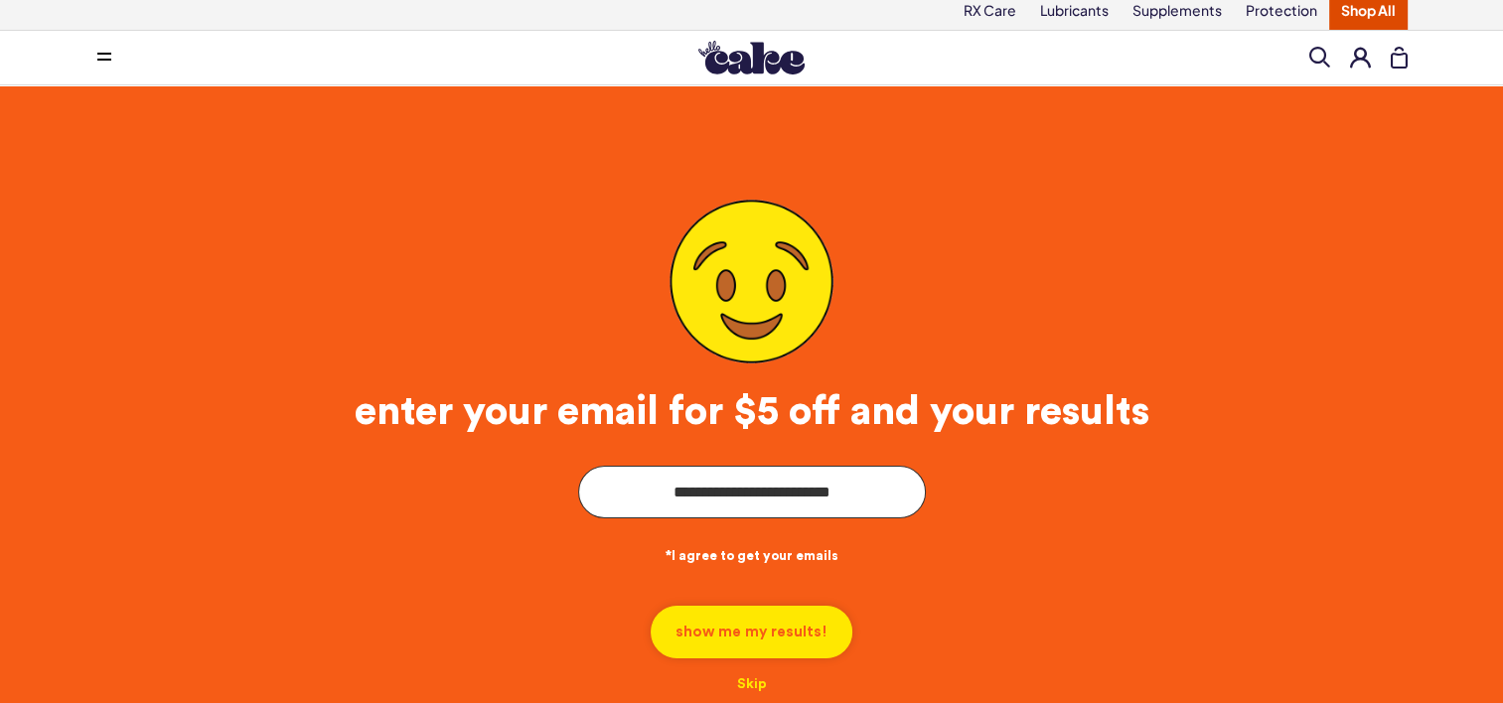
click at [773, 640] on button "show me my results!" at bounding box center [752, 632] width 202 height 53
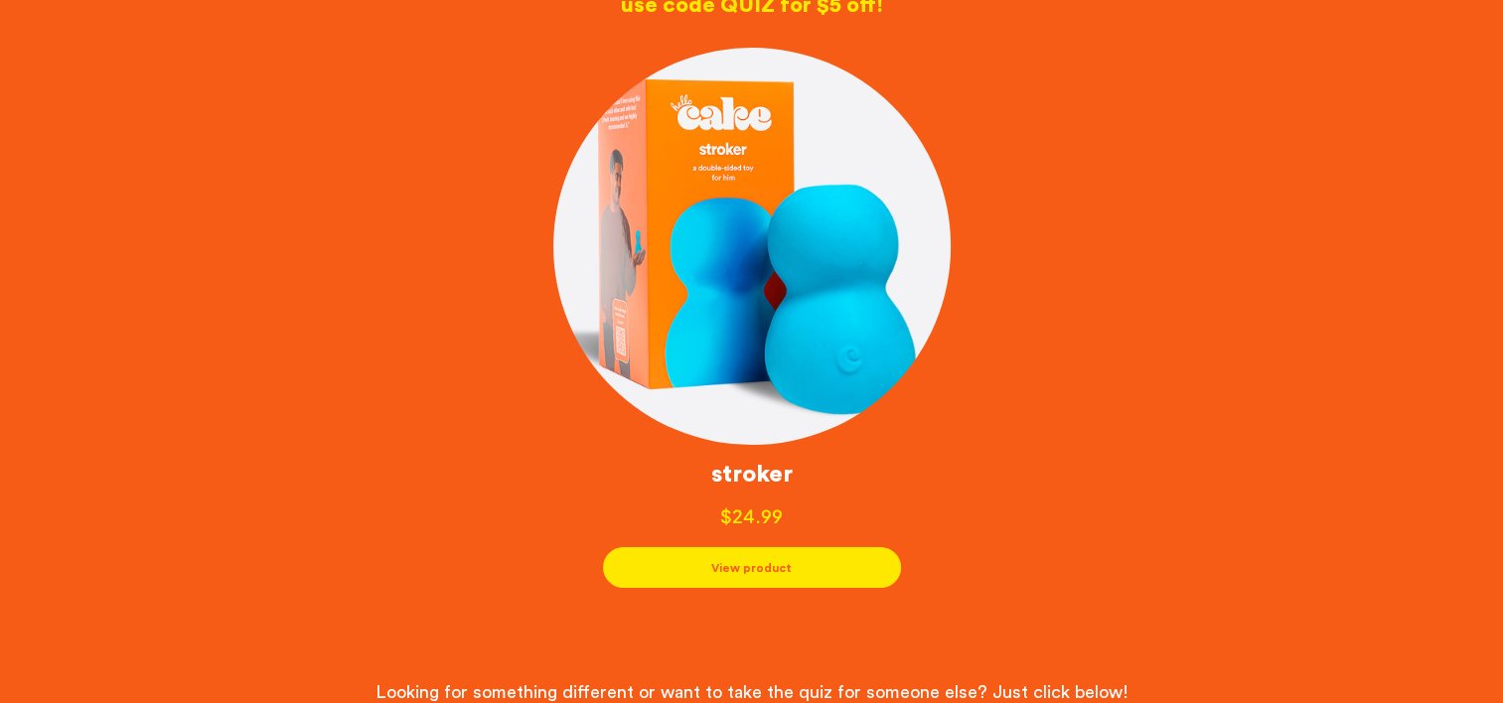
scroll to position [405, 0]
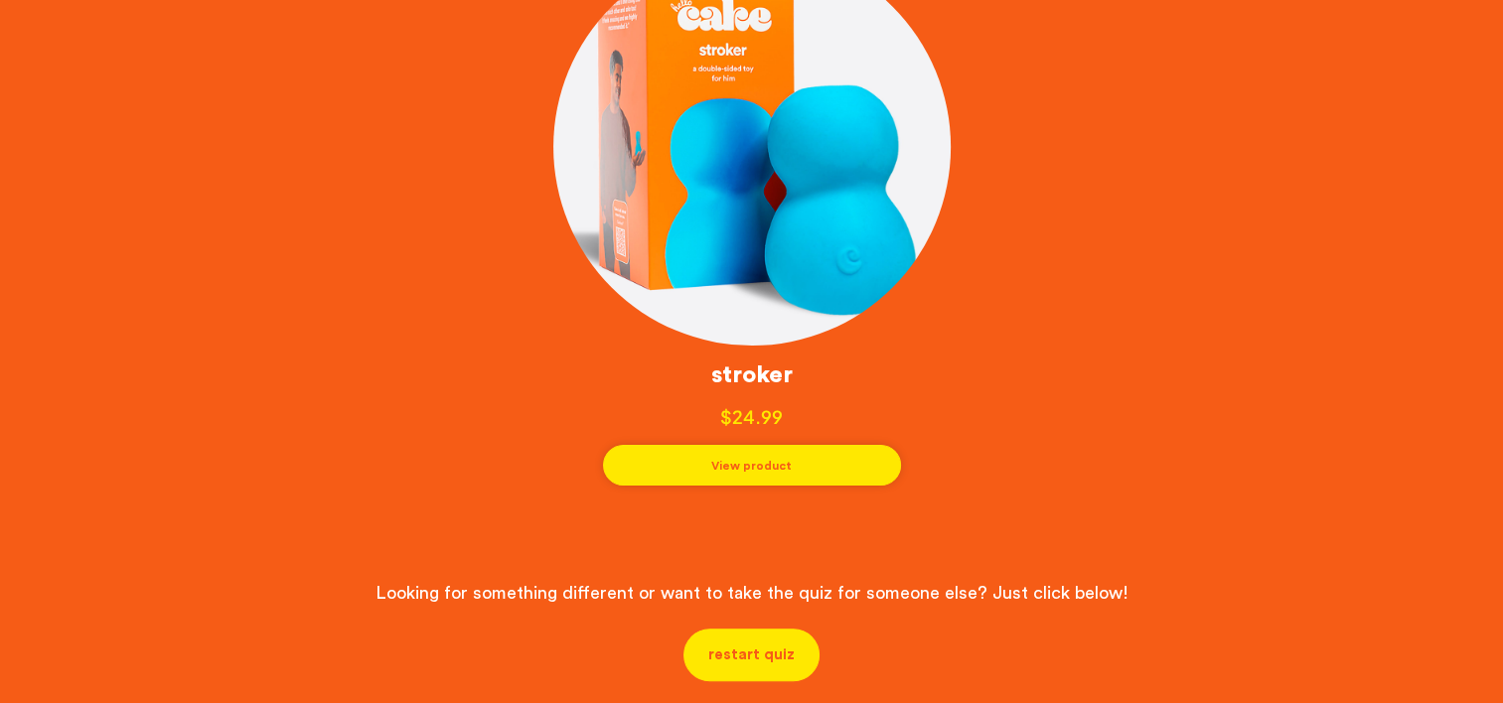
click at [740, 468] on button "View product" at bounding box center [752, 465] width 298 height 41
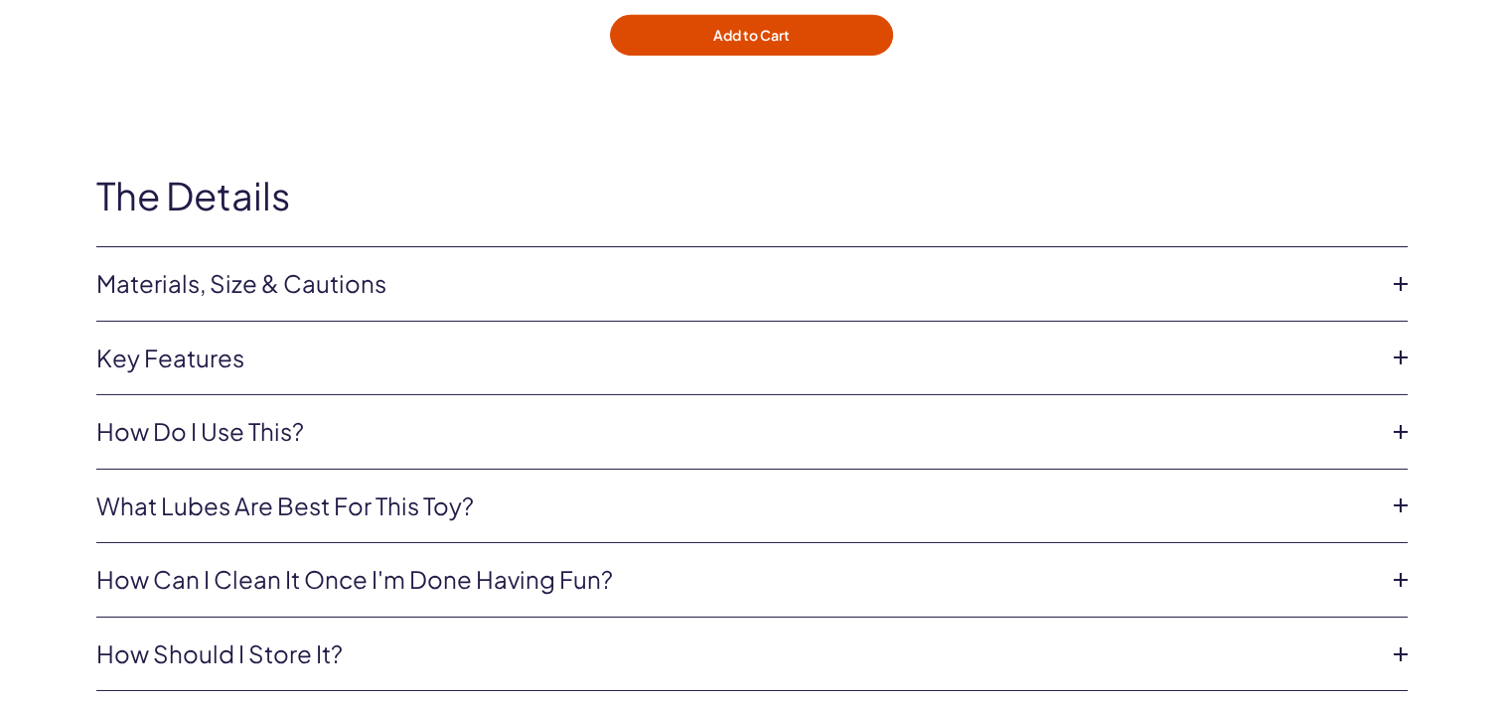
scroll to position [6558, 0]
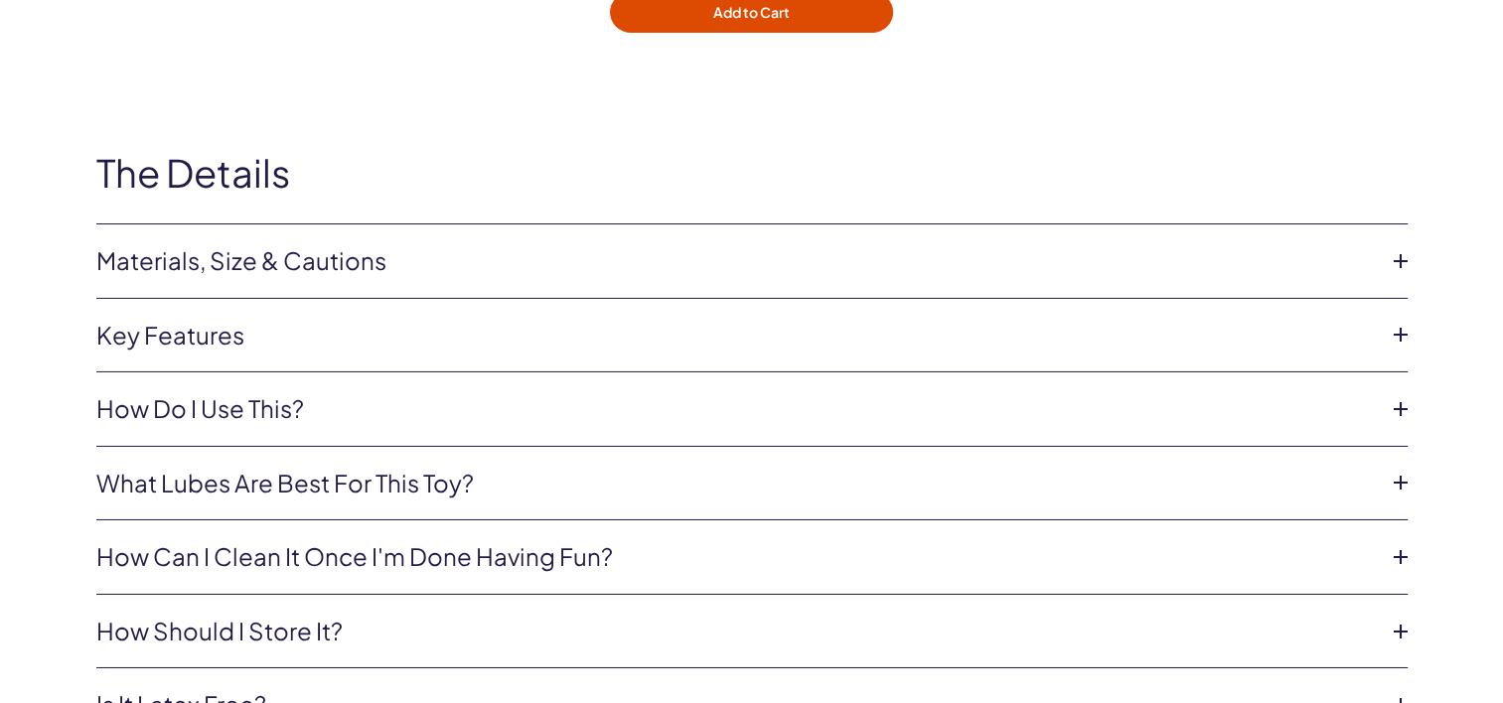
click at [334, 244] on link "Materials, Size & Cautions" at bounding box center [736, 261] width 1280 height 34
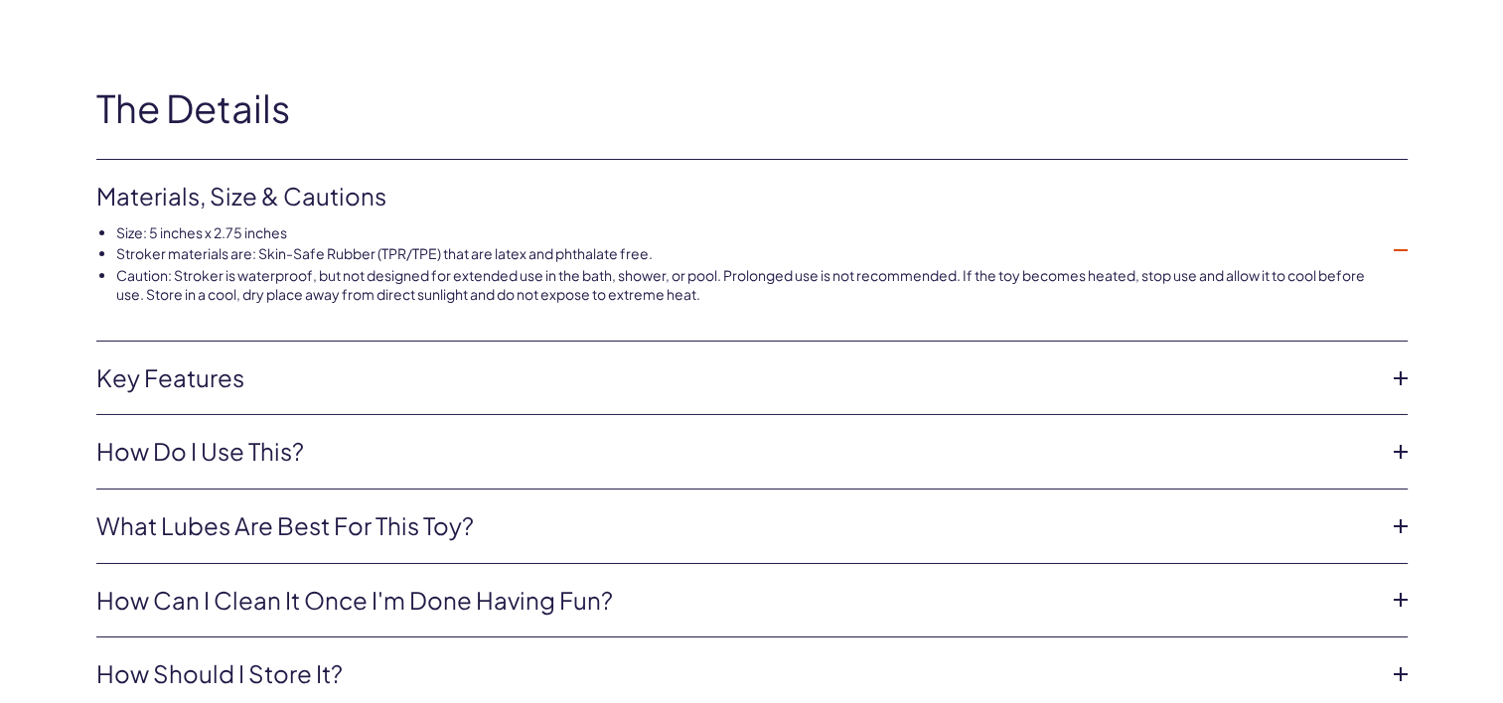
scroll to position [6657, 0]
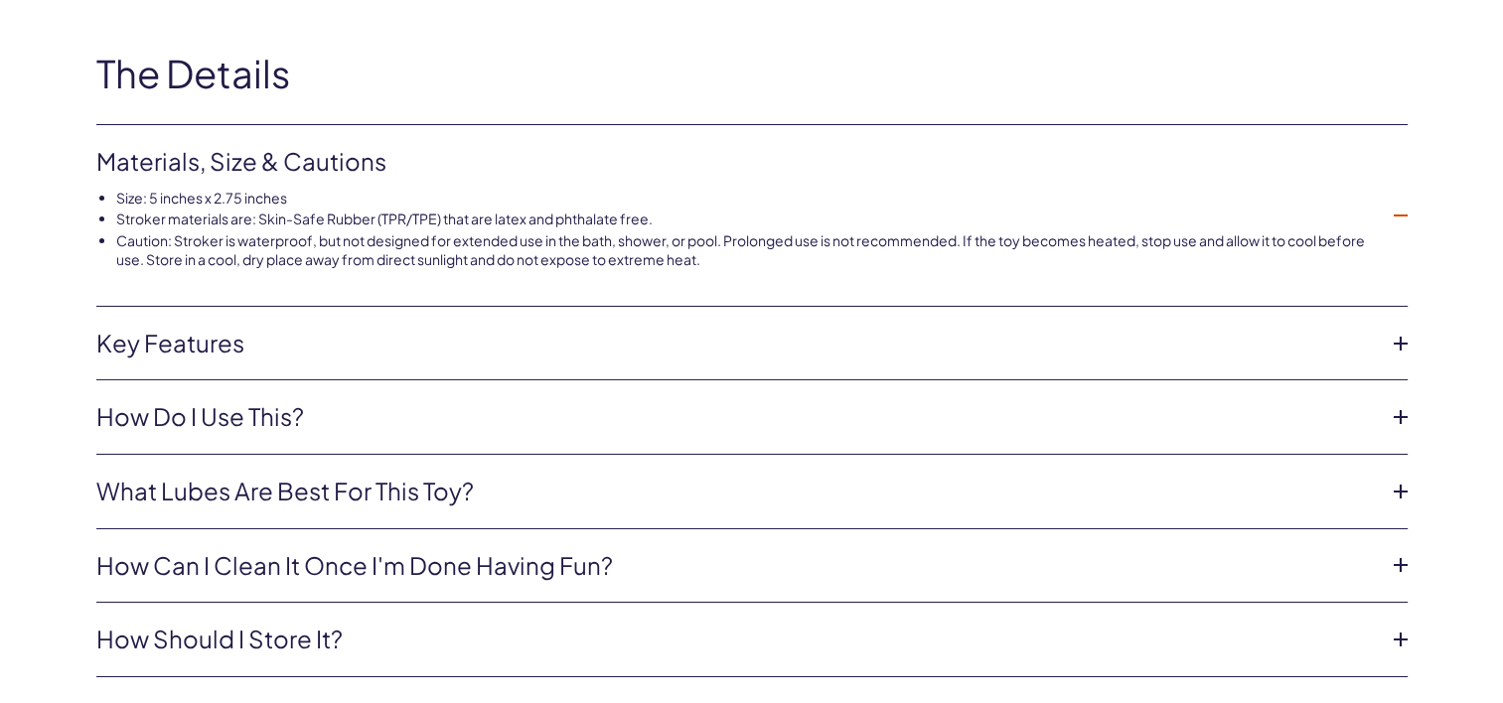
click at [373, 327] on link "Key features" at bounding box center [736, 344] width 1280 height 34
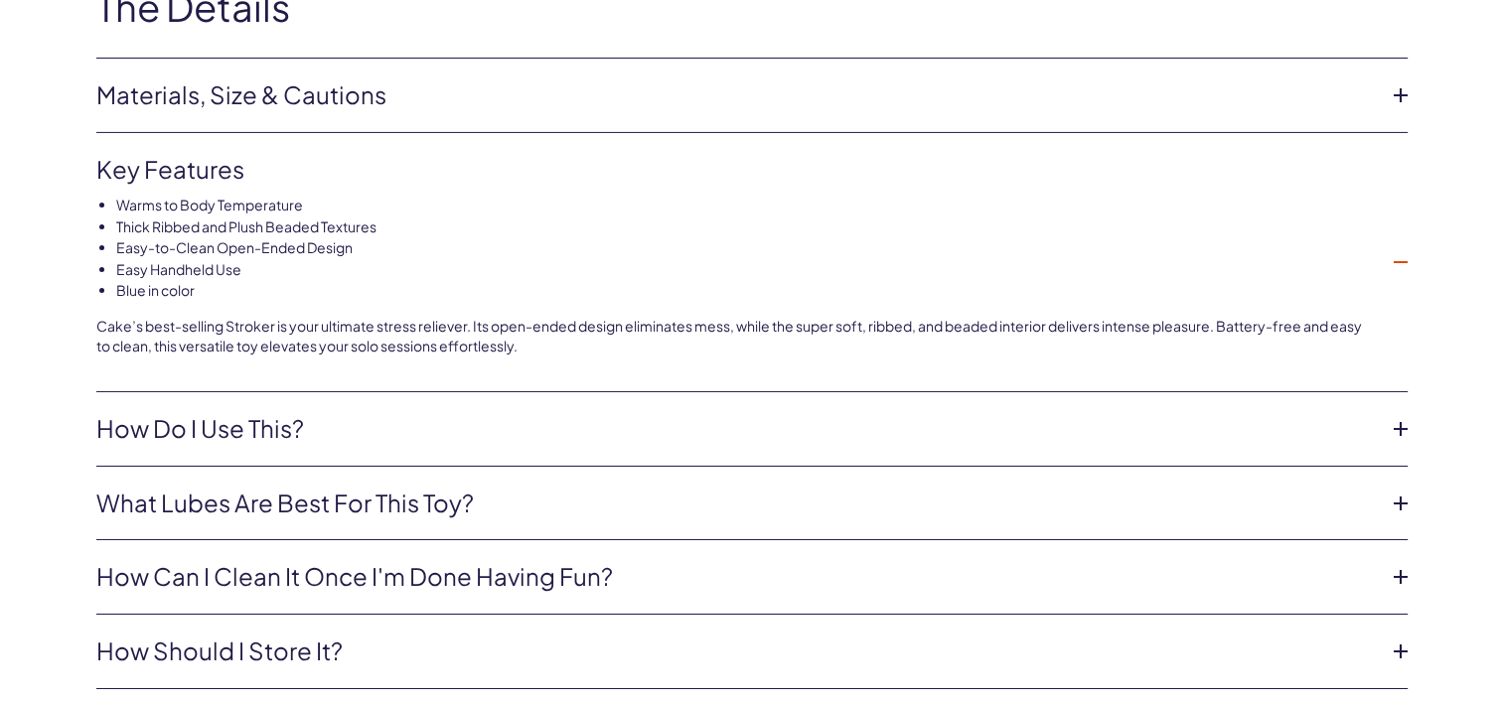
scroll to position [6757, 0]
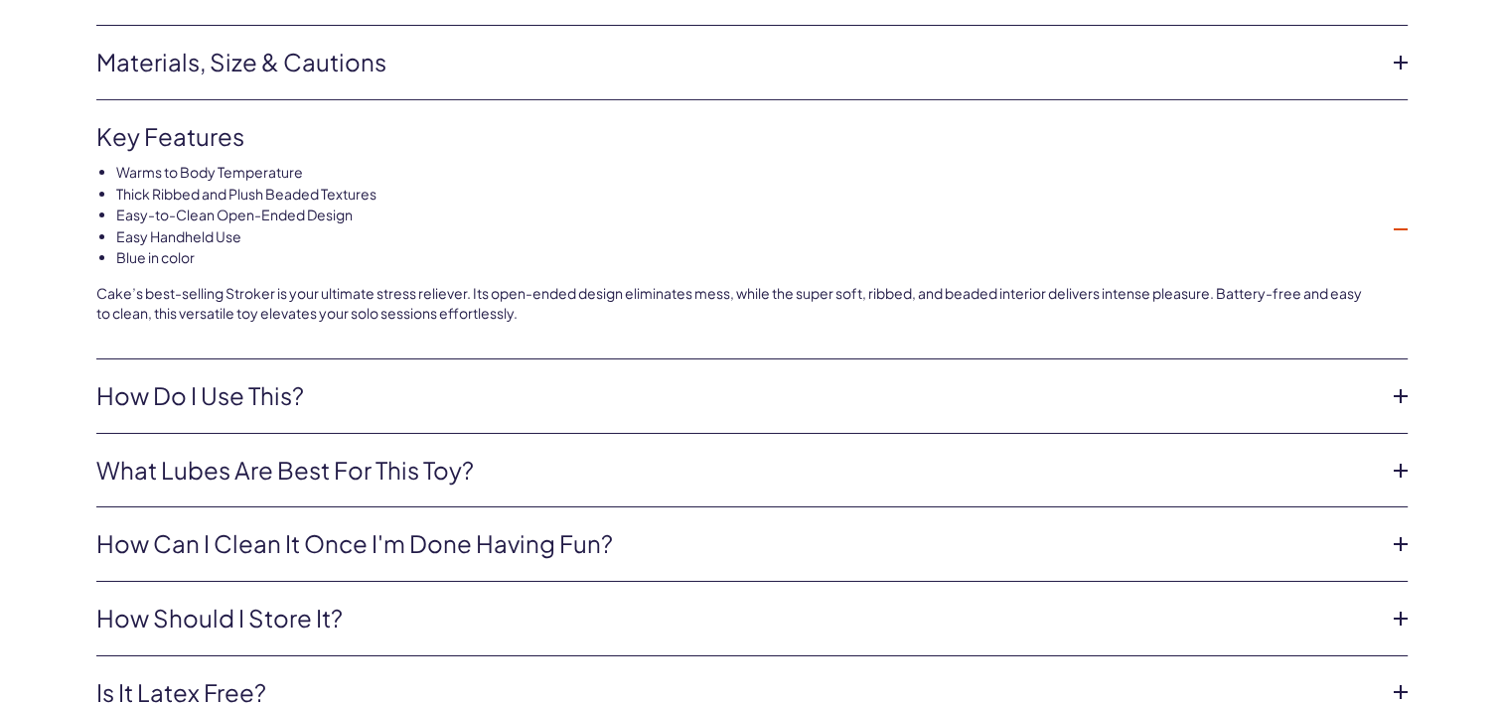
click at [292, 380] on link "How do i use this?" at bounding box center [736, 397] width 1280 height 34
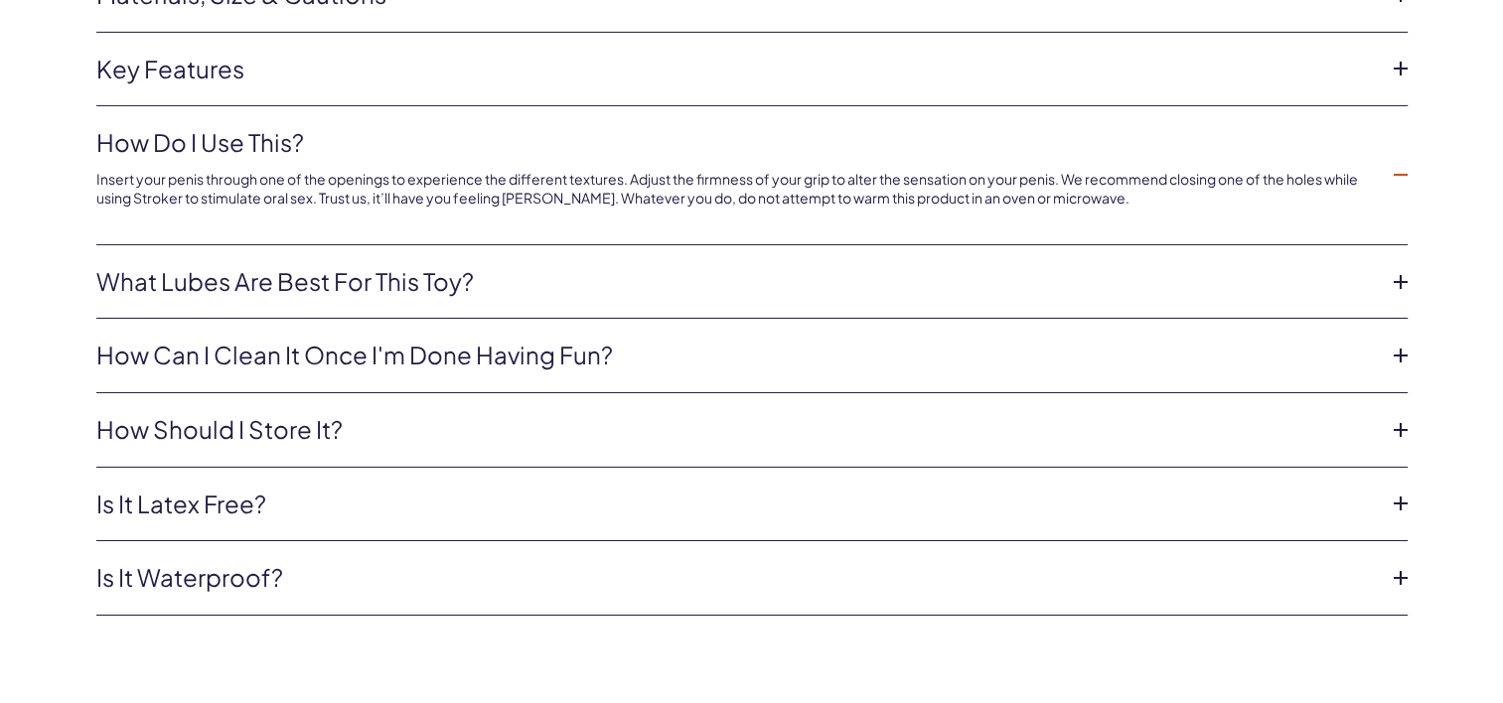
scroll to position [6856, 0]
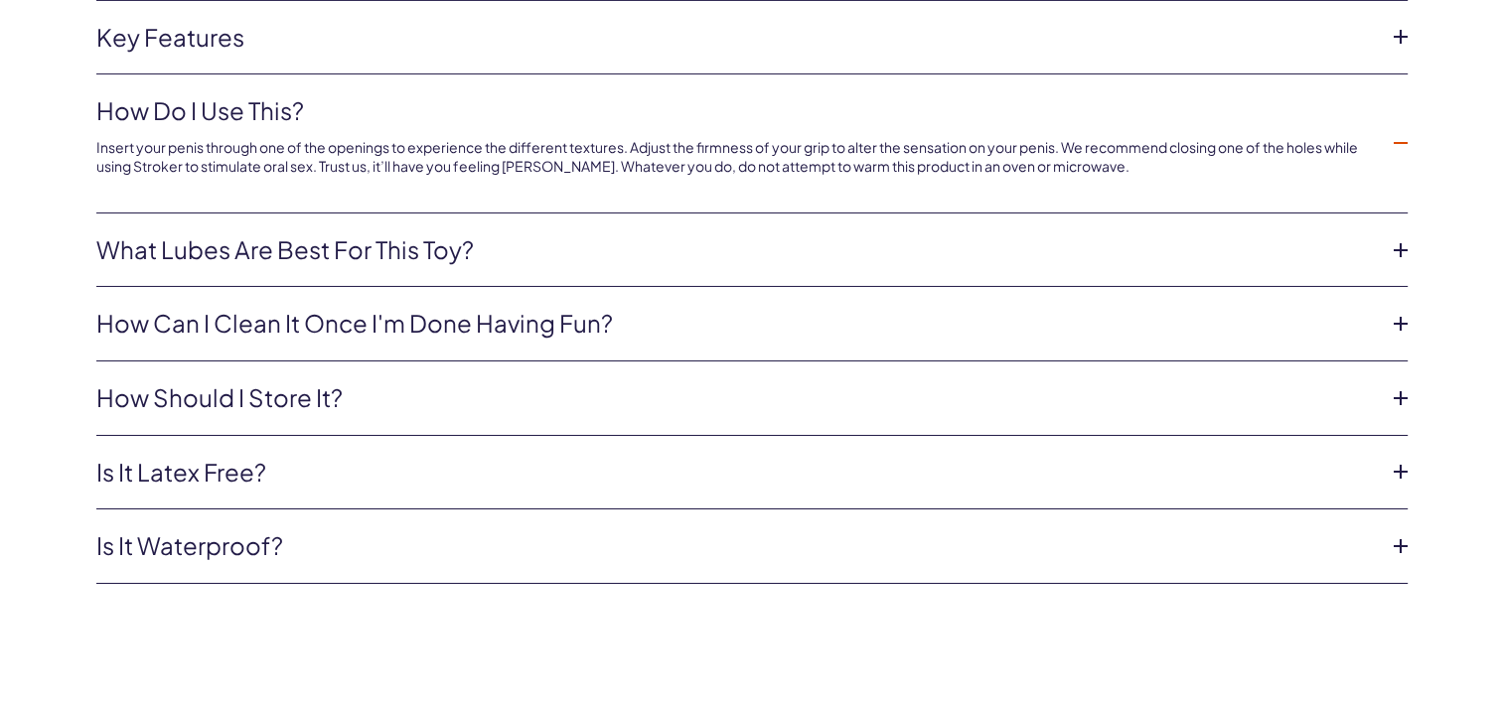
click at [306, 307] on link "How can i clean it once I'm done having fun?" at bounding box center [736, 324] width 1280 height 34
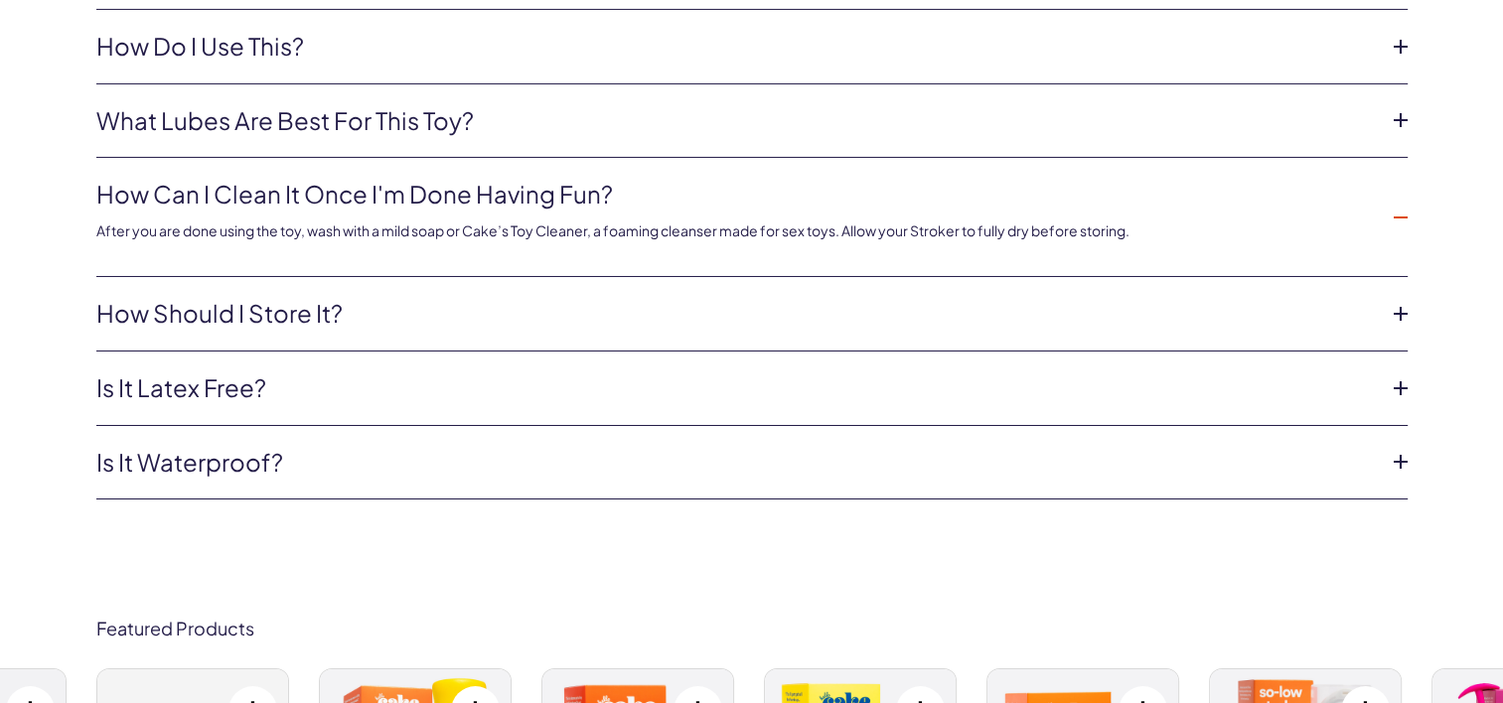
scroll to position [6955, 0]
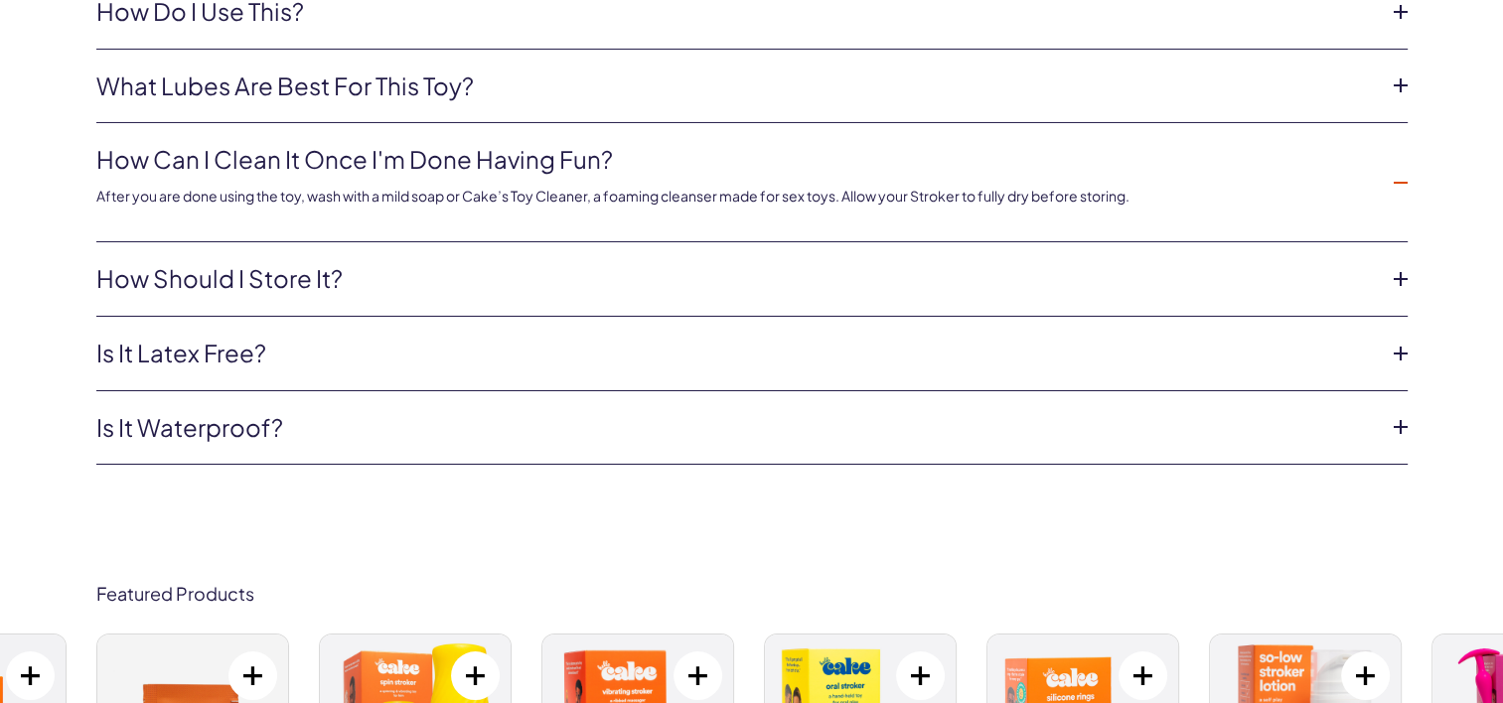
click at [284, 337] on link "Is it latex free?" at bounding box center [736, 354] width 1280 height 34
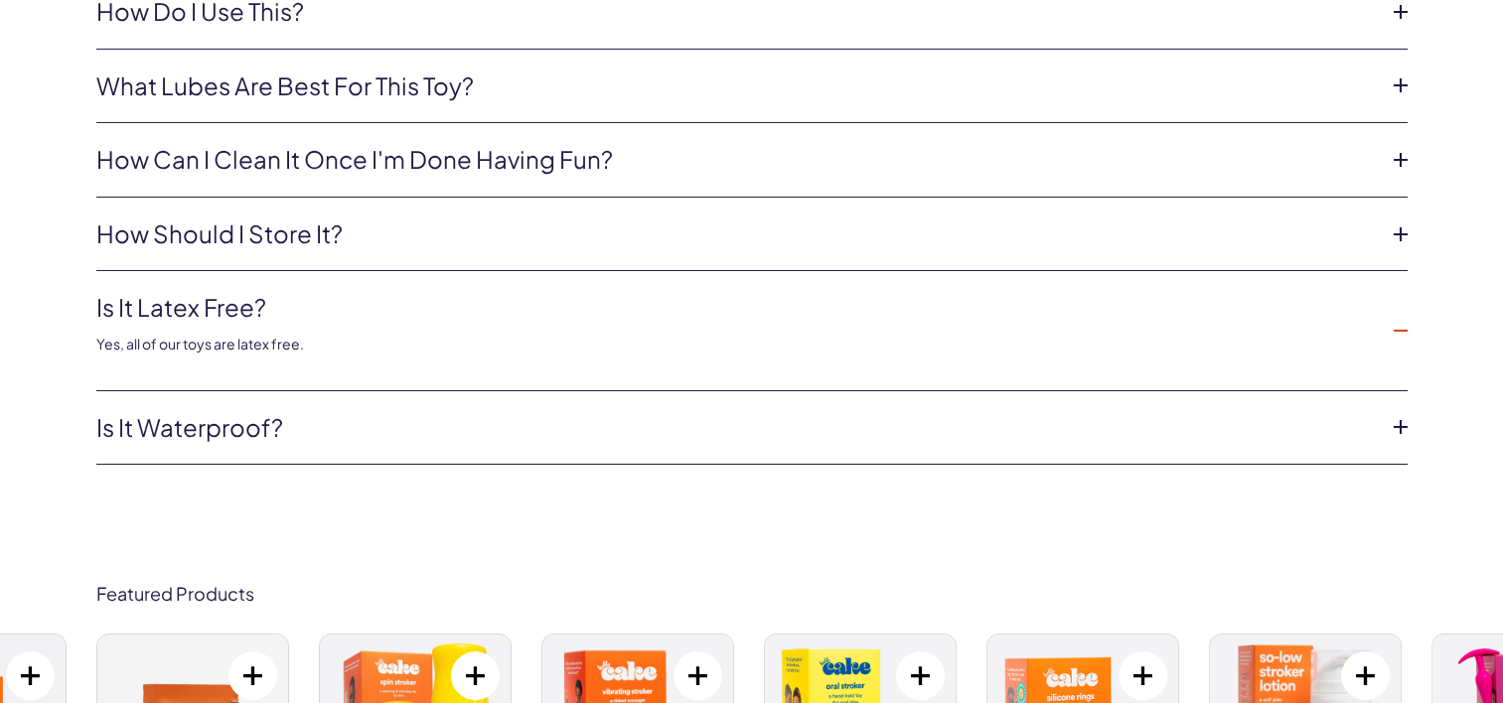
click at [269, 391] on li "Is it waterproof? The Stroker is not to be used in the bath, shower, or pool, e…" at bounding box center [752, 428] width 1312 height 75
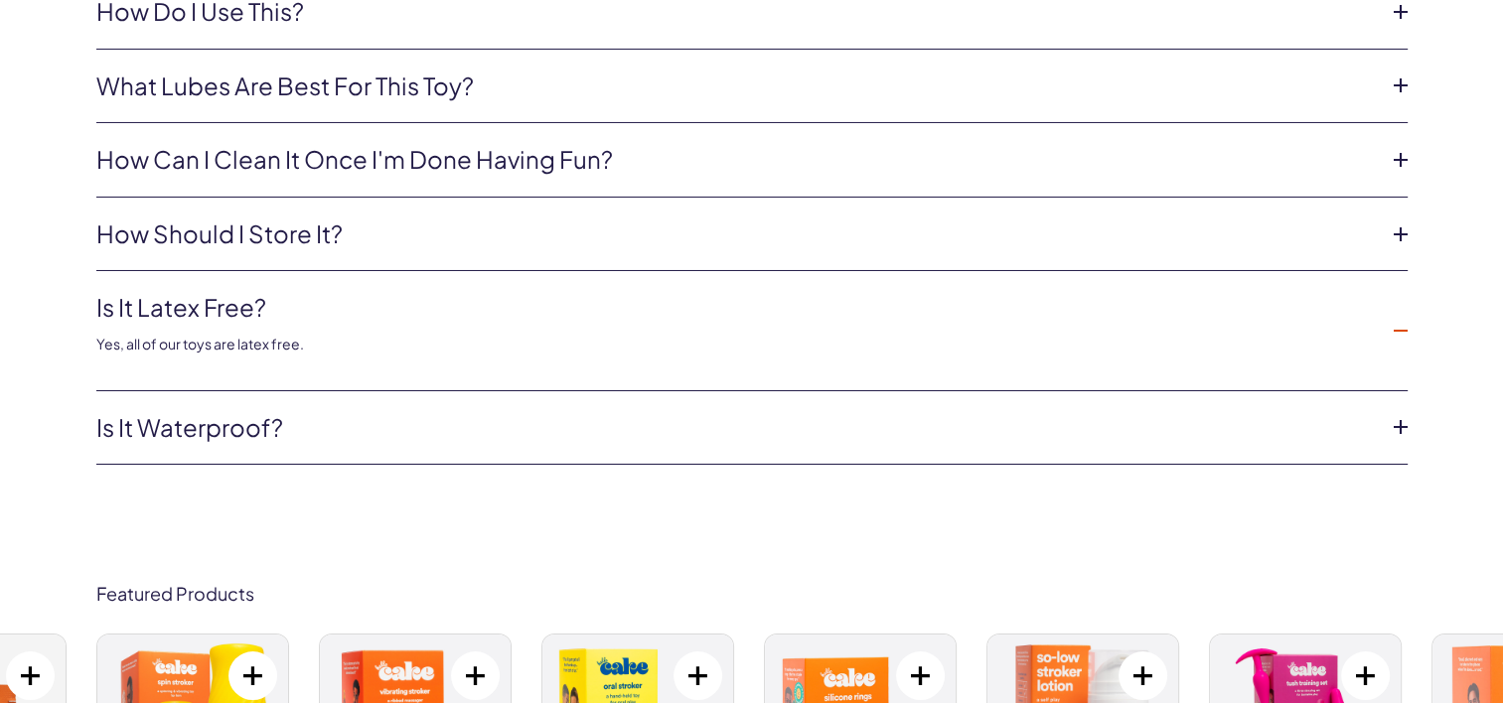
click at [266, 411] on link "Is it waterproof?" at bounding box center [736, 428] width 1280 height 34
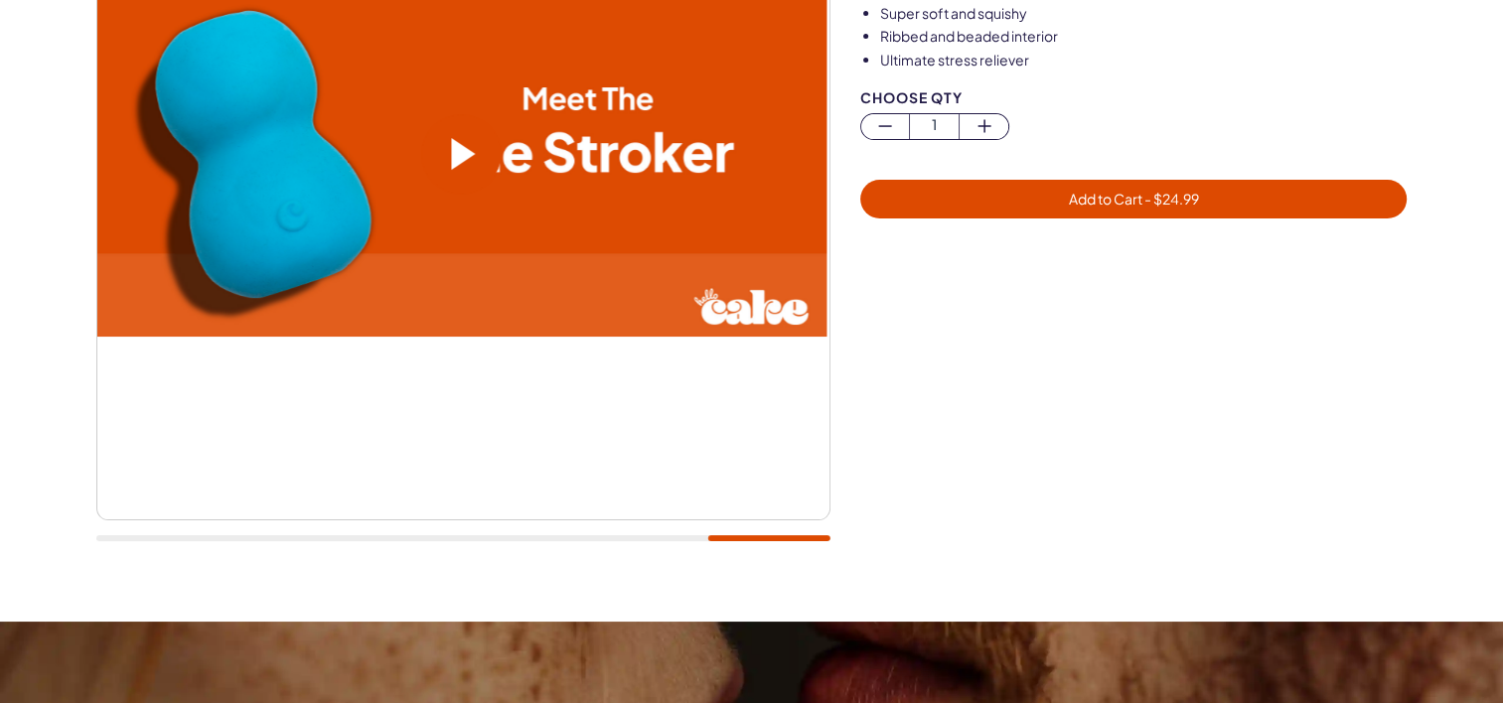
scroll to position [0, 0]
